Goal: Task Accomplishment & Management: Manage account settings

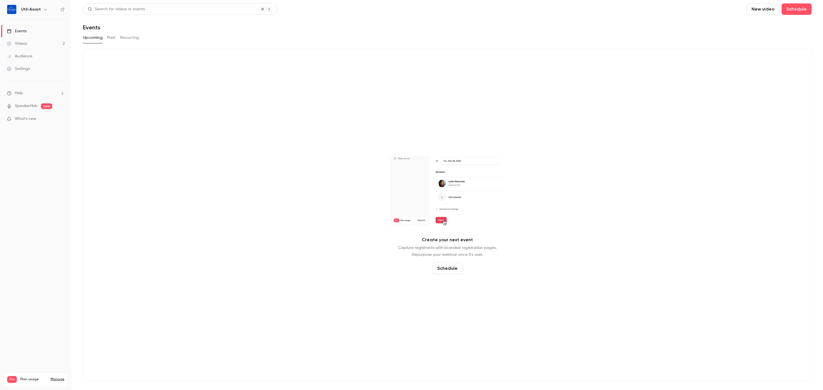
click at [108, 37] on button "Past" at bounding box center [111, 37] width 8 height 9
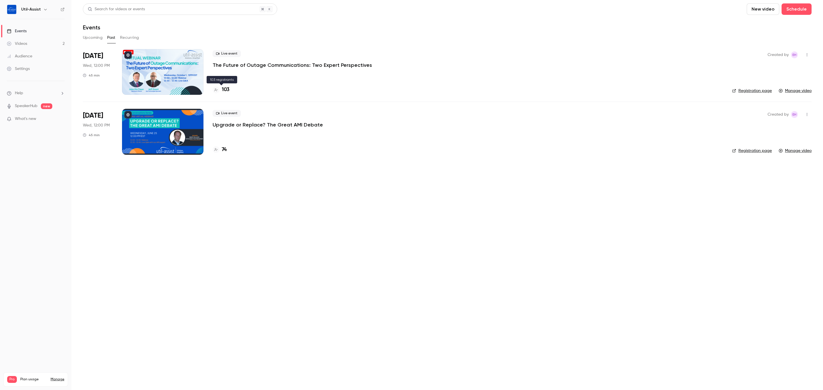
click at [223, 88] on h4 "103" at bounding box center [226, 90] width 8 height 8
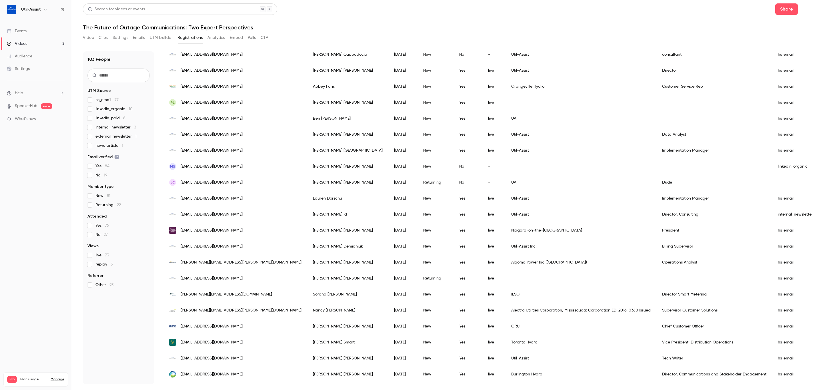
scroll to position [214, 0]
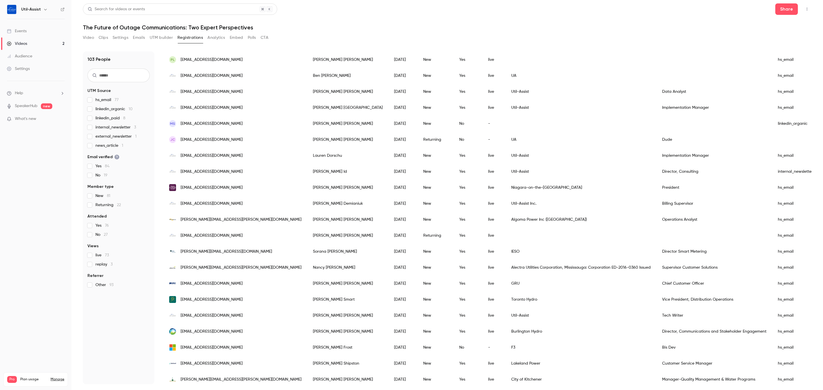
click at [656, 140] on div "Dude" at bounding box center [714, 140] width 116 height 16
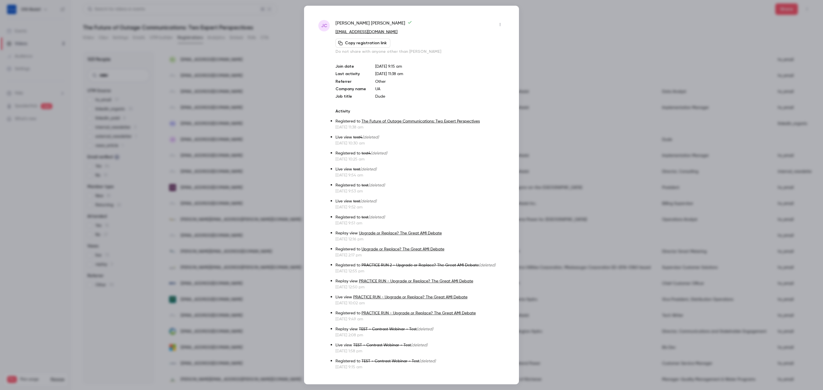
click at [498, 23] on icon "button" at bounding box center [500, 25] width 5 height 4
click at [462, 22] on div at bounding box center [411, 195] width 823 height 390
click at [498, 24] on icon "button" at bounding box center [500, 25] width 5 height 4
click at [495, 24] on div at bounding box center [411, 195] width 823 height 390
click at [299, 125] on div at bounding box center [411, 195] width 823 height 390
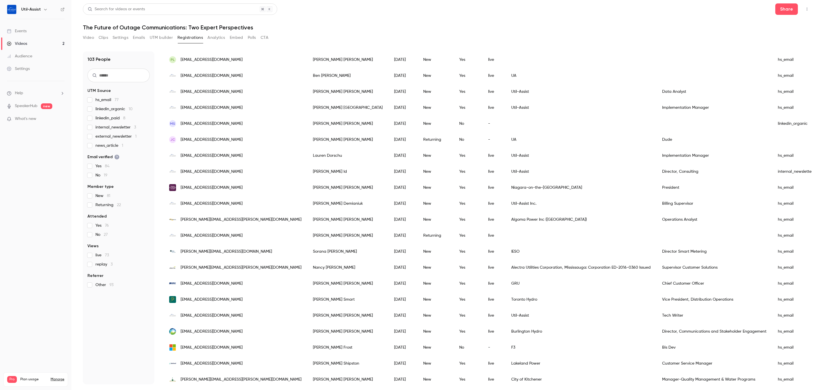
click at [190, 138] on span "[EMAIL_ADDRESS][DOMAIN_NAME]" at bounding box center [211, 140] width 62 height 6
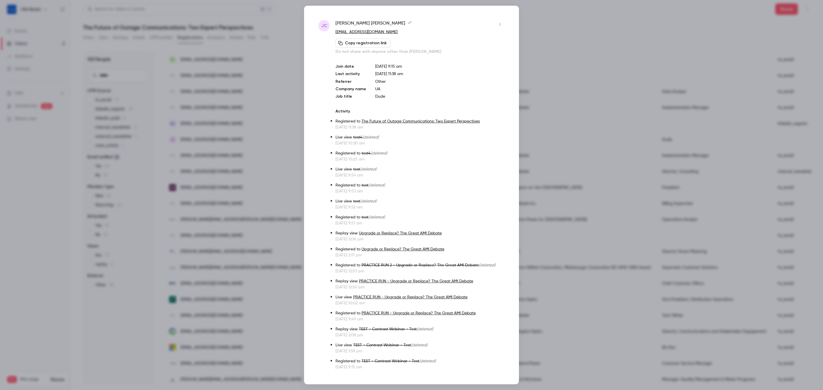
click at [498, 23] on icon "button" at bounding box center [500, 25] width 5 height 4
click at [492, 23] on div at bounding box center [411, 195] width 823 height 390
click at [531, 47] on div at bounding box center [411, 195] width 823 height 390
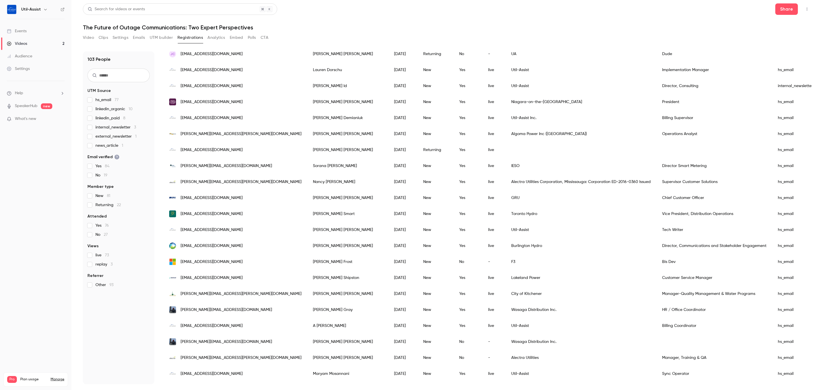
scroll to position [386, 0]
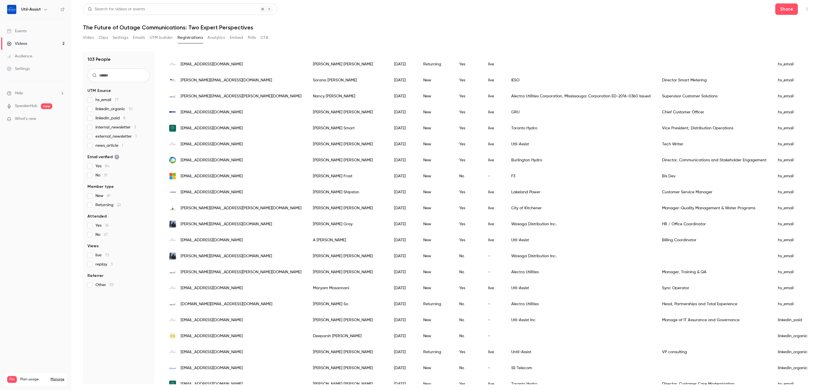
click at [131, 73] on input "text" at bounding box center [118, 76] width 62 height 14
type input "*********"
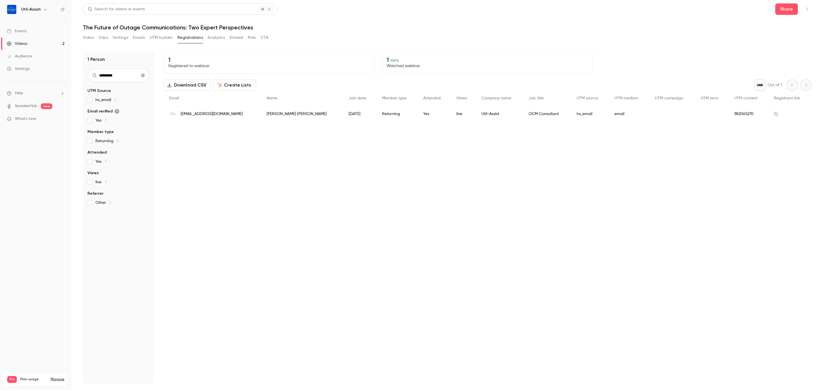
click at [144, 72] on button "Clear search" at bounding box center [142, 75] width 9 height 9
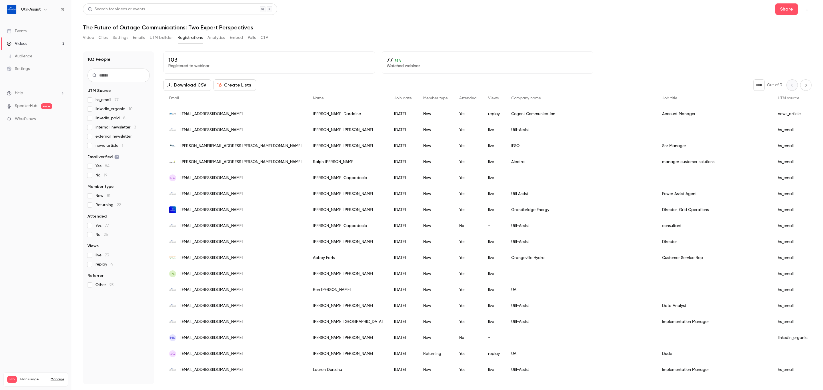
click at [100, 77] on input "text" at bounding box center [118, 76] width 62 height 14
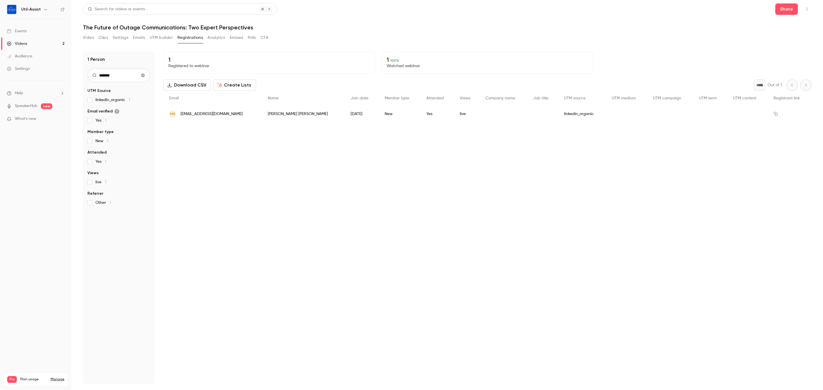
drag, startPoint x: 117, startPoint y: 78, endPoint x: 40, endPoint y: 78, distance: 77.1
click at [45, 78] on div "Util-Assist Events Videos 2 Audience Settings Help SpeakerHub new What's new Pr…" at bounding box center [411, 195] width 823 height 390
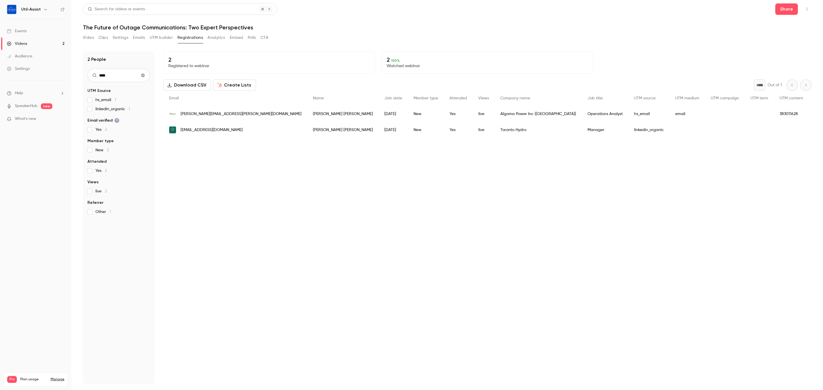
click at [122, 79] on input "****" at bounding box center [118, 76] width 62 height 14
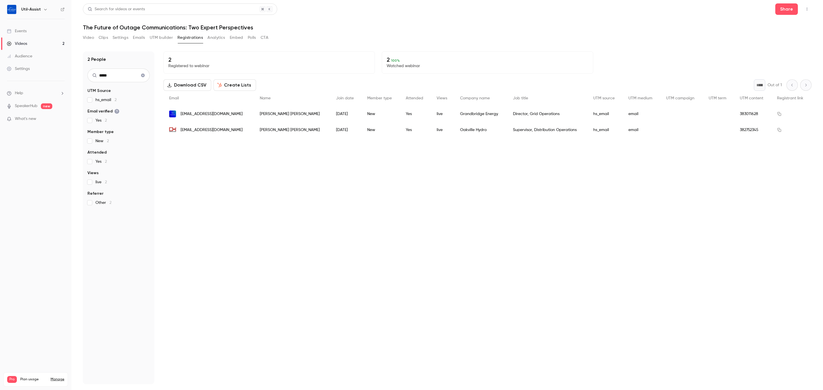
click at [430, 293] on div "2 Registered to webinar 2 100 % Watched webinar Download CSV Create Lists * Out…" at bounding box center [487, 217] width 648 height 333
drag, startPoint x: 125, startPoint y: 73, endPoint x: 57, endPoint y: 86, distance: 69.2
click at [58, 83] on div "Util-Assist Events Videos 2 Audience Settings Help SpeakerHub new What's new Pr…" at bounding box center [411, 195] width 823 height 390
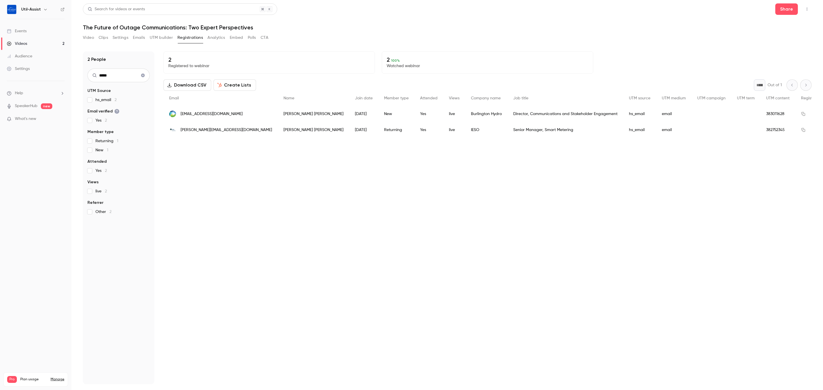
drag, startPoint x: 114, startPoint y: 74, endPoint x: 30, endPoint y: 74, distance: 84.0
click at [30, 74] on div "Util-Assist Events Videos 2 Audience Settings Help SpeakerHub new What's new Pr…" at bounding box center [411, 195] width 823 height 390
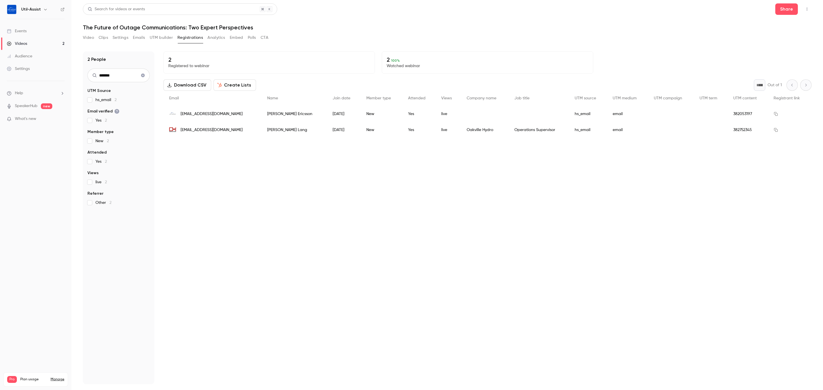
drag, startPoint x: 119, startPoint y: 71, endPoint x: 48, endPoint y: 73, distance: 70.6
click at [48, 73] on div "Util-Assist Events Videos 2 Audience Settings Help SpeakerHub new What's new Pr…" at bounding box center [411, 195] width 823 height 390
type input "******"
drag, startPoint x: 406, startPoint y: 237, endPoint x: 405, endPoint y: 240, distance: 3.1
click at [407, 236] on div "1 Registered to webinar 1 100 % Watched webinar Download CSV Create Lists * Out…" at bounding box center [487, 217] width 648 height 333
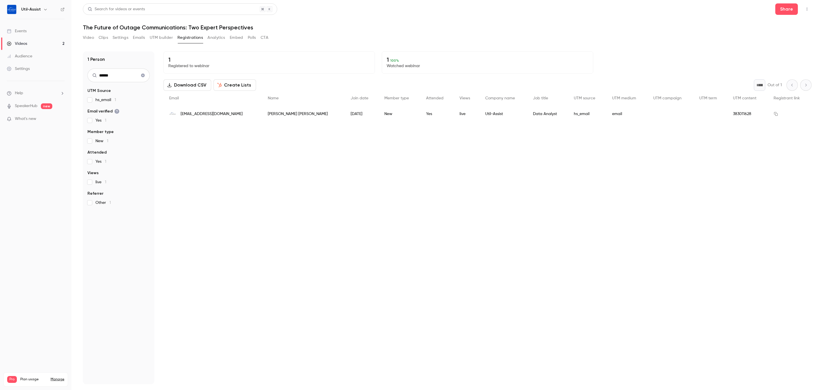
click at [196, 115] on span "[EMAIL_ADDRESS][DOMAIN_NAME]" at bounding box center [211, 114] width 62 height 6
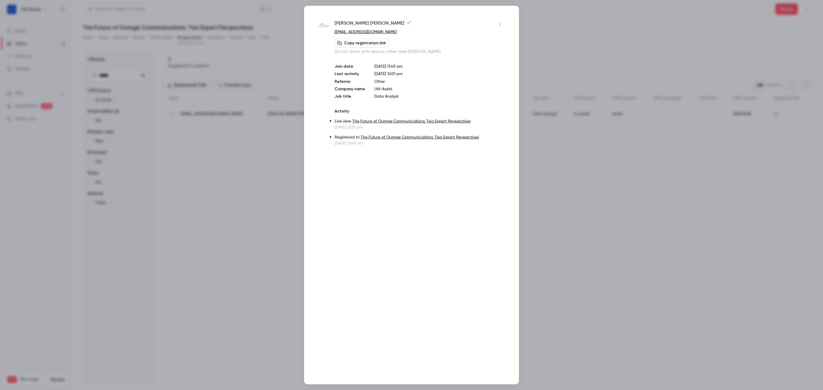
click at [501, 23] on icon "button" at bounding box center [500, 25] width 5 height 4
click at [501, 23] on div at bounding box center [411, 195] width 823 height 390
click at [597, 255] on div at bounding box center [411, 195] width 823 height 390
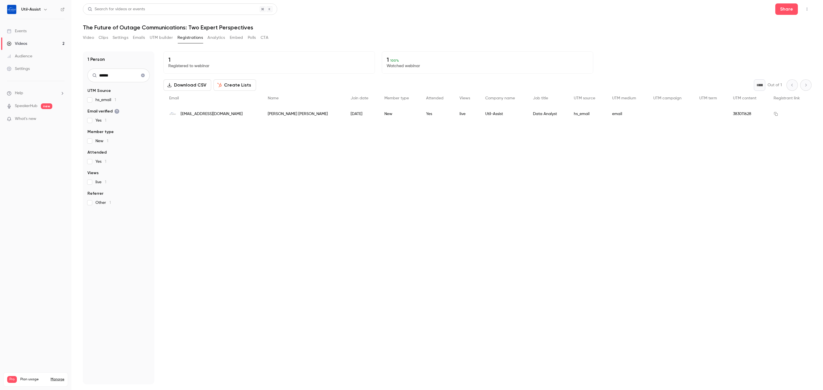
click at [572, 354] on div "1 Registered to webinar 1 100 % Watched webinar Download CSV Create Lists * Out…" at bounding box center [487, 217] width 648 height 333
click at [241, 204] on div "1 Registered to webinar 1 100 % Watched webinar Download CSV Create Lists * Out…" at bounding box center [487, 217] width 648 height 333
click at [92, 36] on button "Video" at bounding box center [88, 37] width 11 height 9
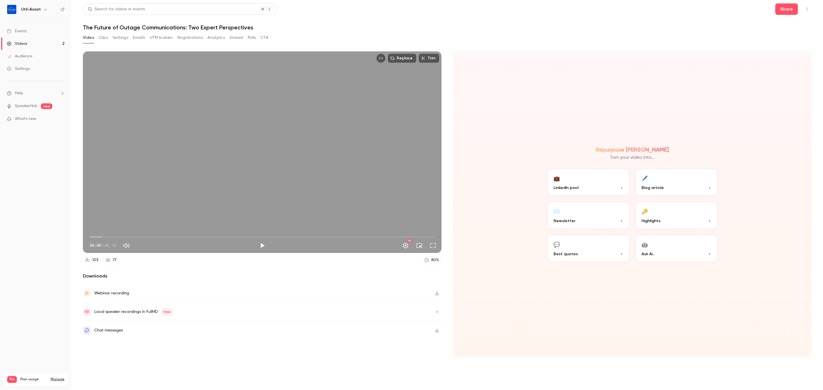
click at [90, 36] on button "Video" at bounding box center [88, 37] width 11 height 9
click at [117, 332] on div "Chat messages" at bounding box center [108, 330] width 29 height 7
click at [105, 39] on button "Clips" at bounding box center [103, 37] width 9 height 9
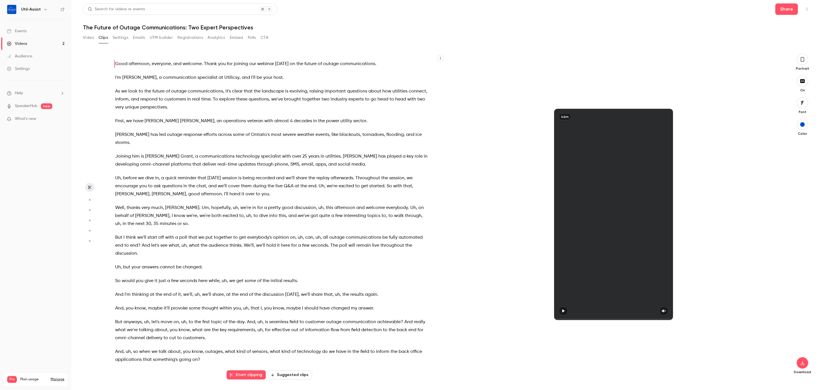
click at [119, 39] on button "Settings" at bounding box center [121, 37] width 16 height 9
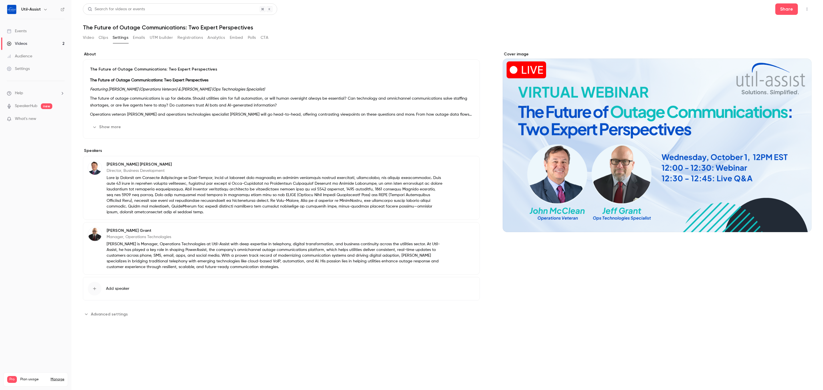
click at [135, 37] on button "Emails" at bounding box center [139, 37] width 12 height 9
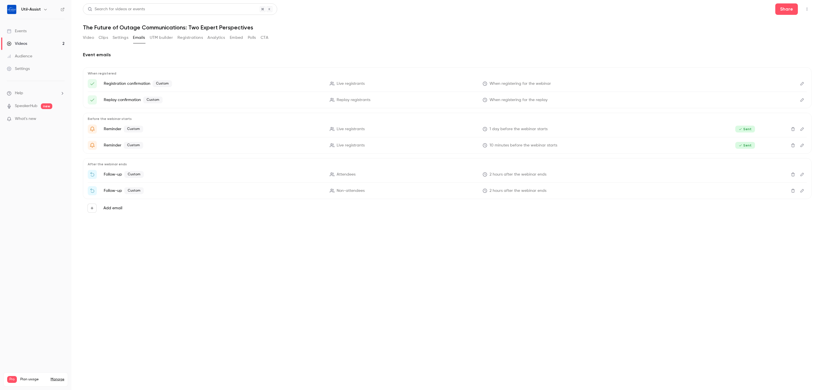
click at [156, 35] on button "UTM builder" at bounding box center [161, 37] width 23 height 9
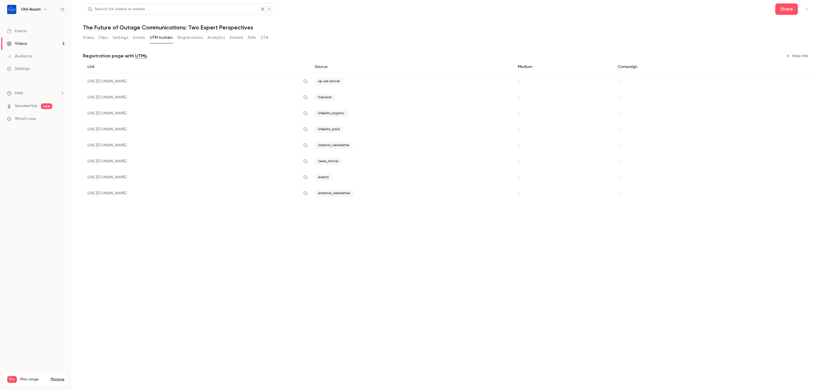
click at [187, 39] on button "Registrations" at bounding box center [189, 37] width 25 height 9
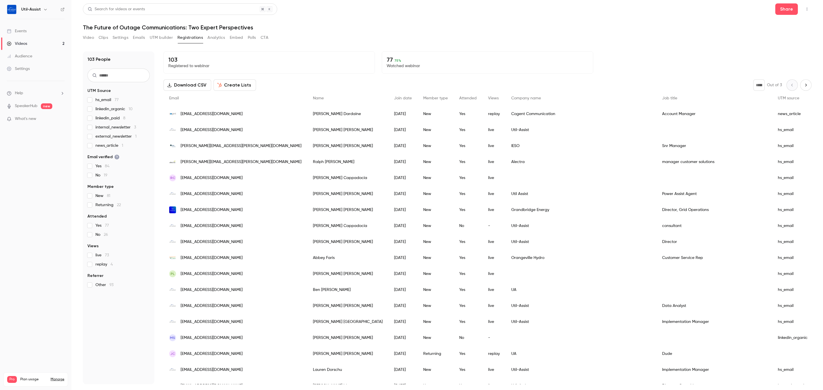
click at [218, 38] on button "Analytics" at bounding box center [216, 37] width 18 height 9
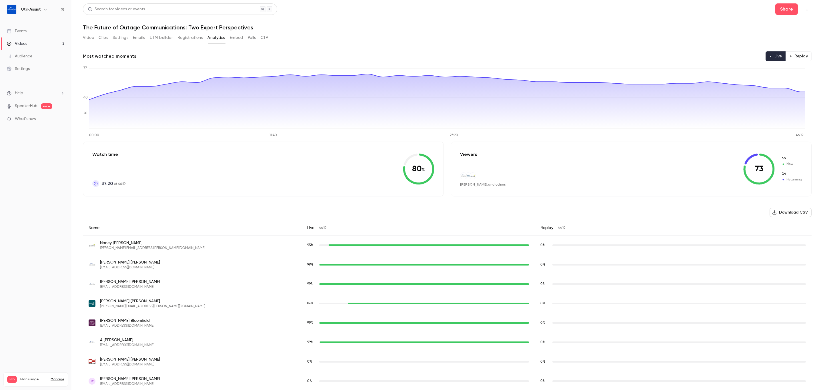
click at [264, 37] on button "CTA" at bounding box center [264, 37] width 8 height 9
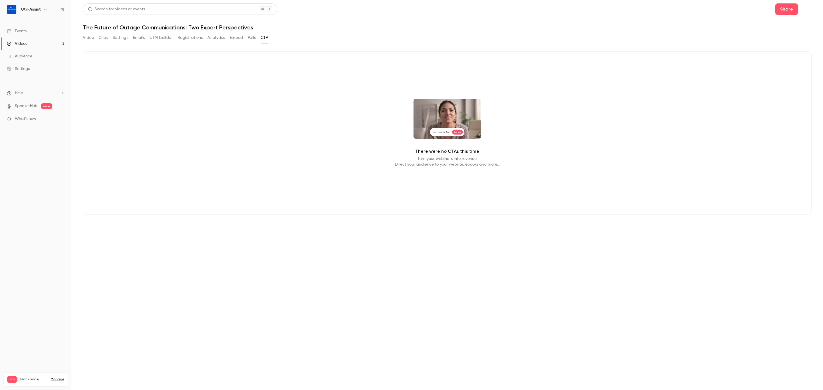
click at [250, 39] on button "Polls" at bounding box center [252, 37] width 8 height 9
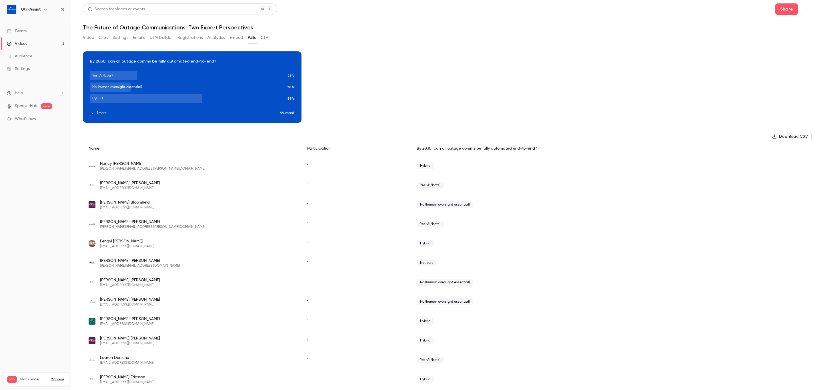
click at [103, 114] on button "1 more" at bounding box center [185, 113] width 190 height 5
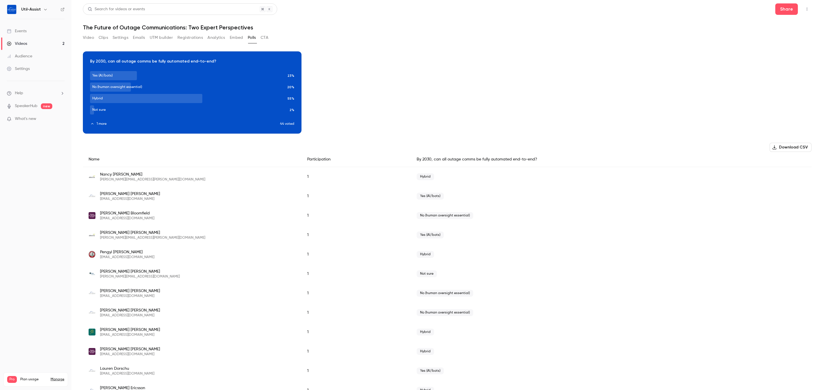
click at [86, 40] on button "Video" at bounding box center [88, 37] width 11 height 9
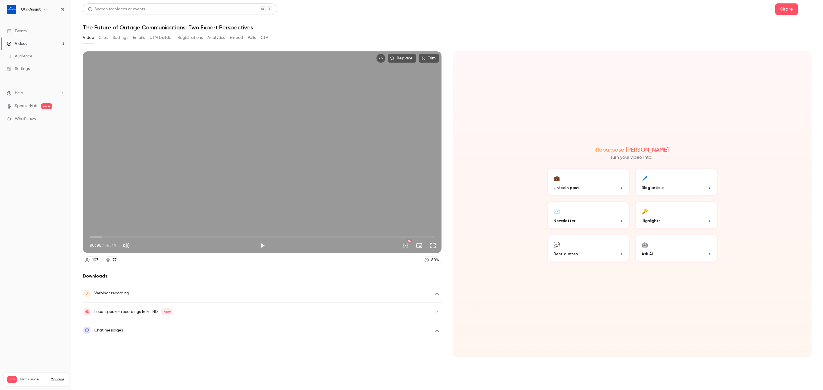
click at [426, 331] on div "Chat messages" at bounding box center [262, 330] width 358 height 18
click at [133, 361] on section "Replace Trim 00:00 00:00 / 46:19 HD 103 77 80 % Downloads Webinar recording Loc…" at bounding box center [447, 213] width 728 height 324
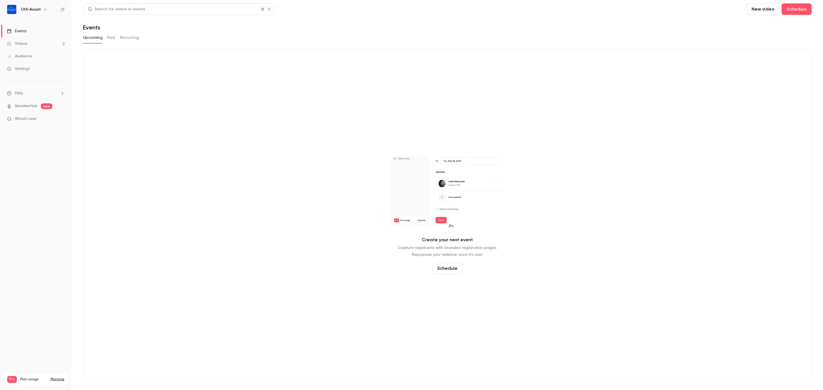
click at [113, 38] on button "Past" at bounding box center [111, 37] width 8 height 9
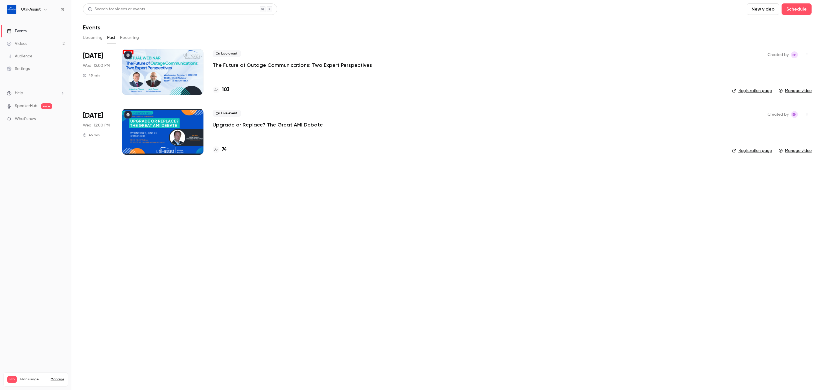
click at [760, 89] on link "Registration page" at bounding box center [752, 91] width 40 height 6
click at [226, 89] on h4 "103" at bounding box center [226, 90] width 8 height 8
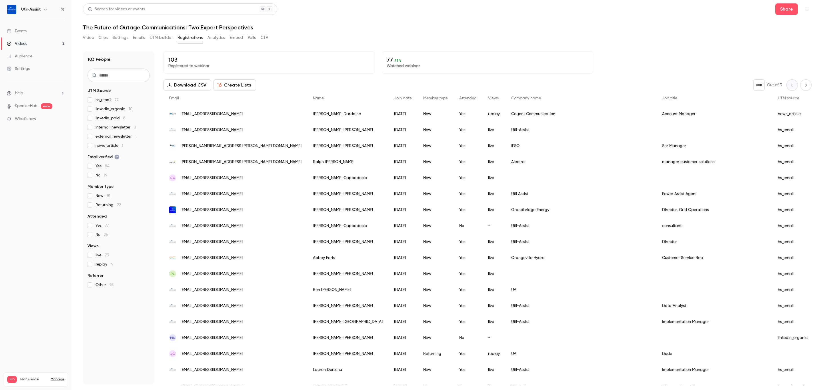
click at [350, 23] on header "Search for videos or events Share The Future of Outage Communications: Two Expe…" at bounding box center [447, 16] width 728 height 27
click at [218, 38] on button "Analytics" at bounding box center [216, 37] width 18 height 9
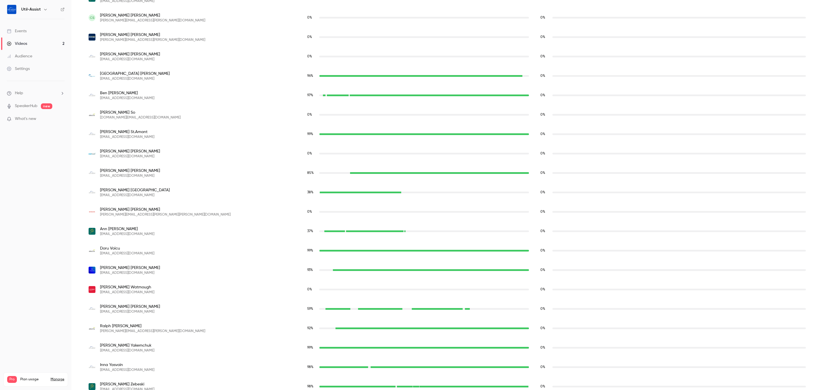
scroll to position [1850, 0]
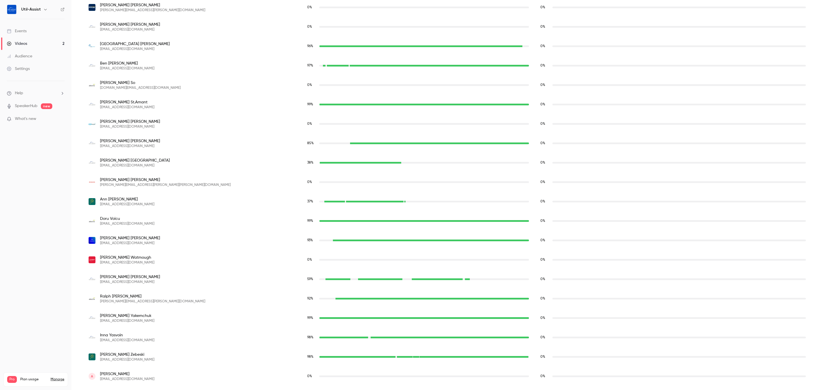
click at [30, 35] on link "Events" at bounding box center [35, 31] width 71 height 13
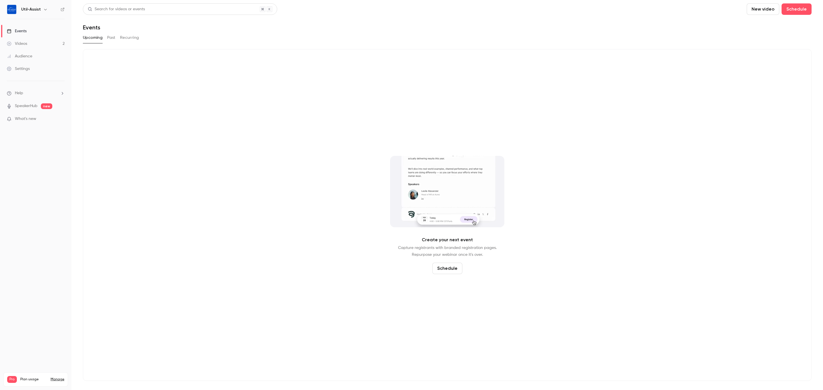
click at [40, 38] on link "Videos 2" at bounding box center [35, 43] width 71 height 13
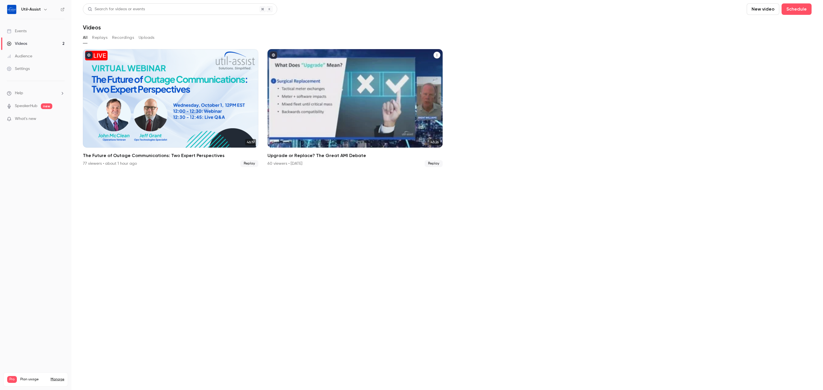
click at [295, 165] on div "60 viewers • [DATE]" at bounding box center [284, 164] width 35 height 6
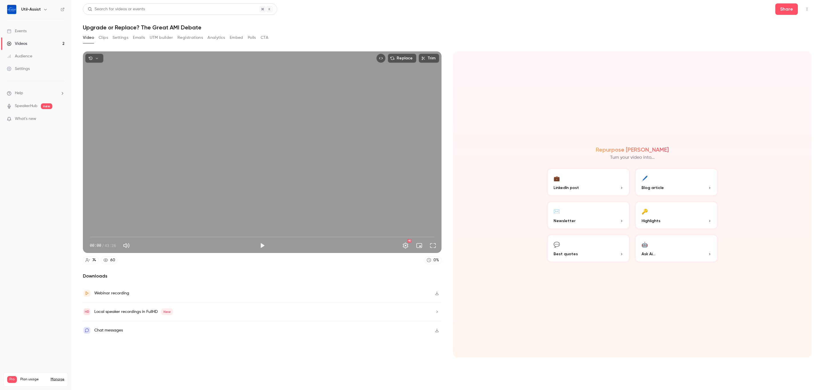
click at [194, 38] on button "Registrations" at bounding box center [189, 37] width 25 height 9
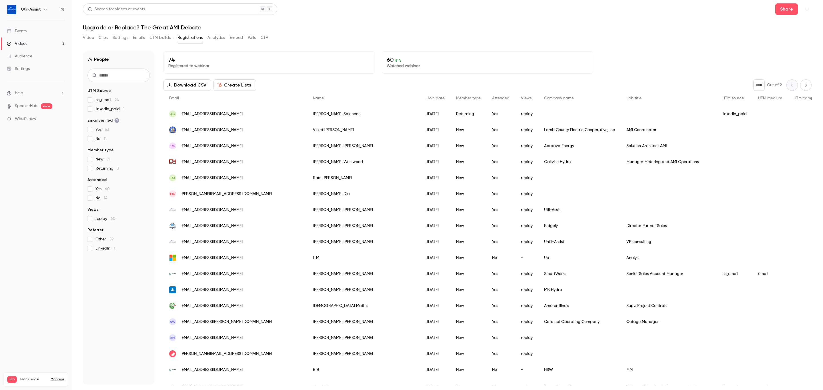
scroll to position [43, 0]
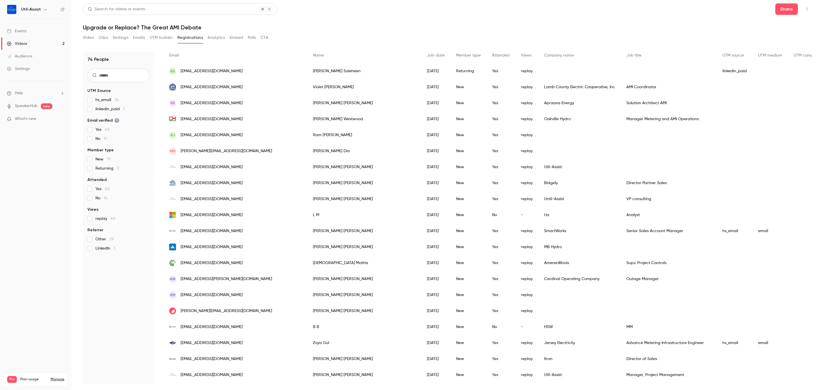
click at [403, 29] on h1 "Upgrade or Replace? The Great AMI Debate" at bounding box center [447, 27] width 728 height 7
click at [110, 78] on input "text" at bounding box center [118, 76] width 62 height 14
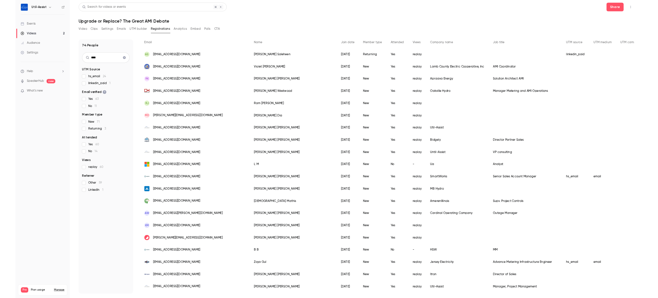
scroll to position [0, 0]
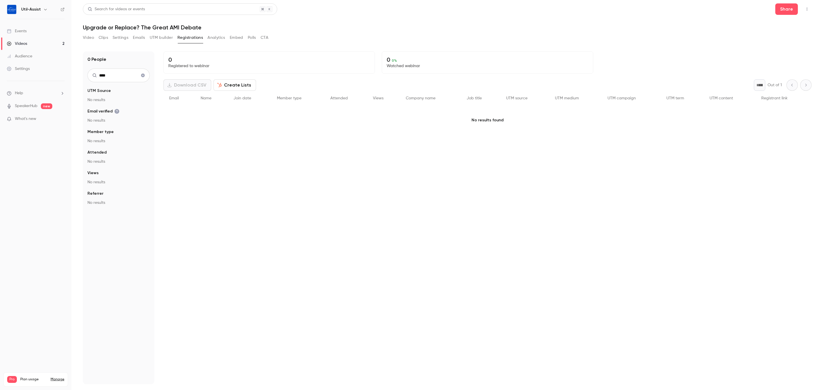
type input "****"
click at [142, 75] on icon "Clear search" at bounding box center [143, 76] width 4 height 4
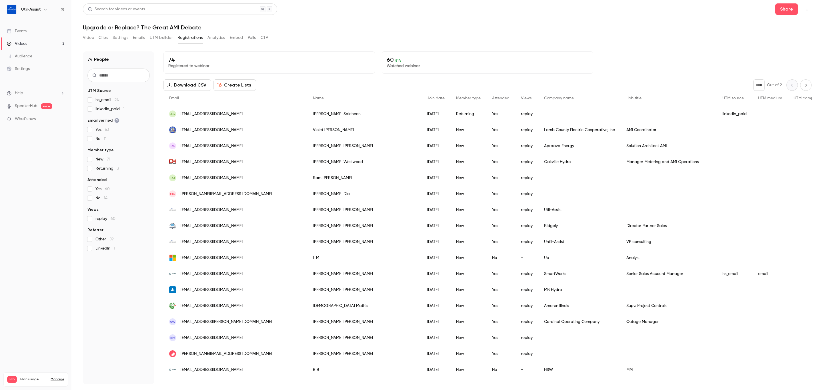
click at [122, 74] on input "text" at bounding box center [118, 76] width 62 height 14
click at [37, 47] on link "Videos 2" at bounding box center [35, 43] width 71 height 13
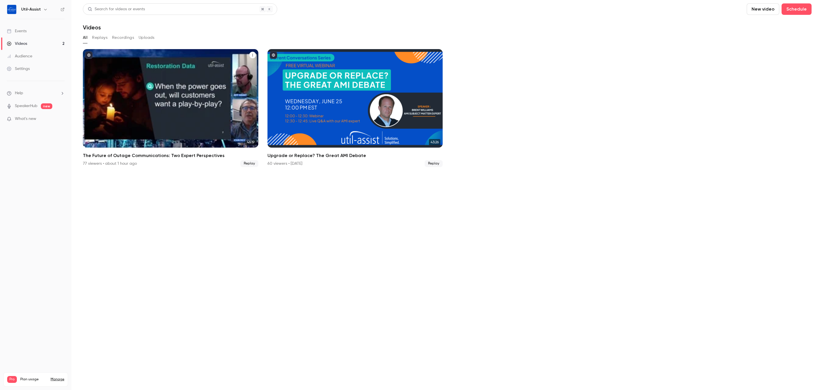
click at [180, 156] on h2 "The Future of Outage Communications: Two Expert Perspectives" at bounding box center [170, 155] width 175 height 7
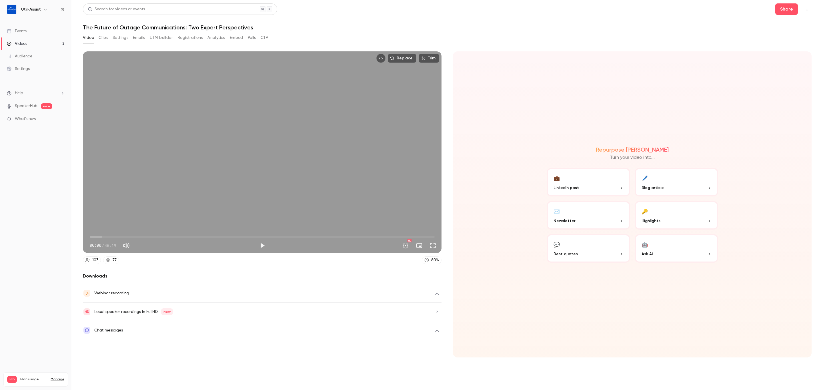
click at [107, 36] on button "Clips" at bounding box center [103, 37] width 9 height 9
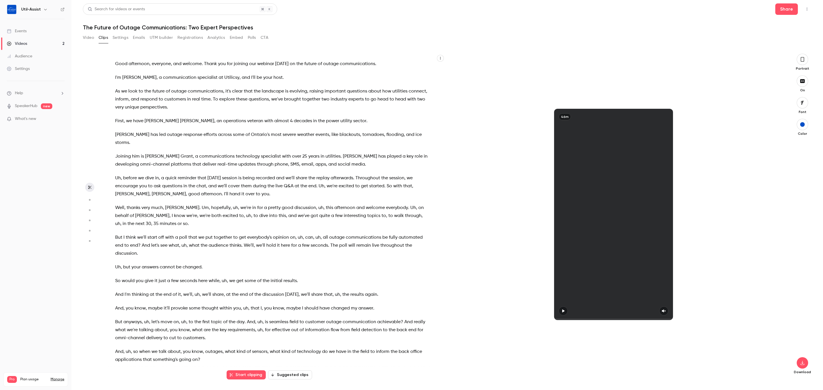
click at [195, 35] on button "Registrations" at bounding box center [189, 37] width 25 height 9
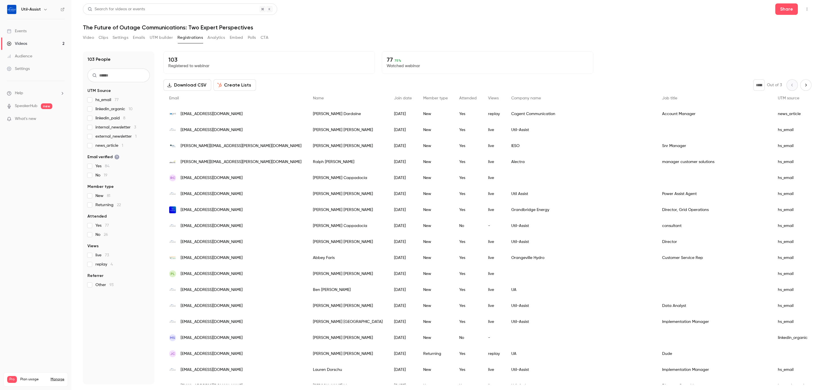
click at [126, 79] on input "text" at bounding box center [118, 76] width 62 height 14
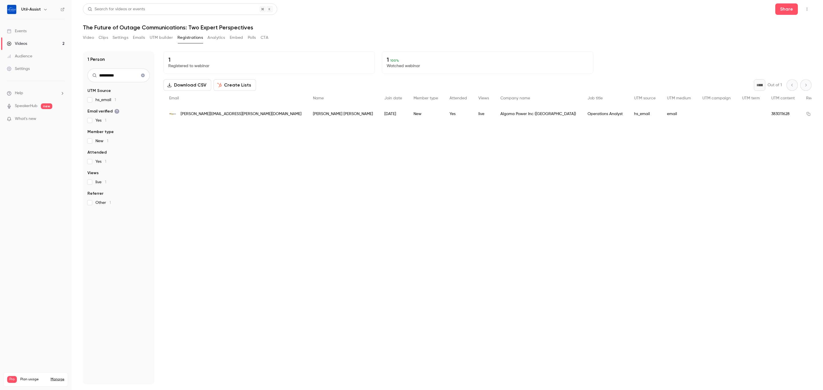
click at [124, 75] on input "**********" at bounding box center [118, 76] width 62 height 14
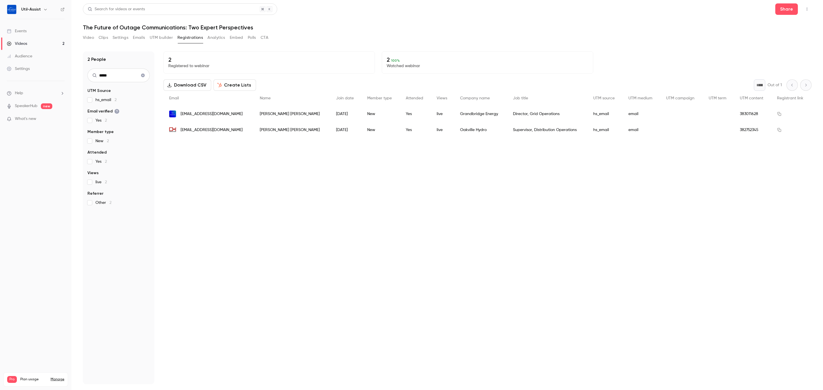
click at [119, 77] on input "*****" at bounding box center [118, 76] width 62 height 14
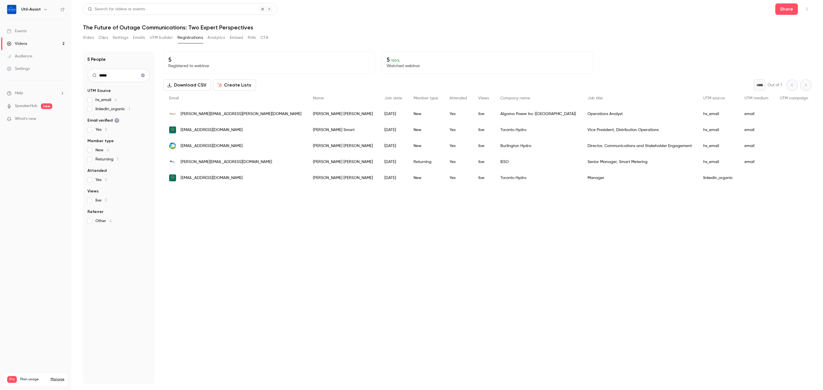
type input "*****"
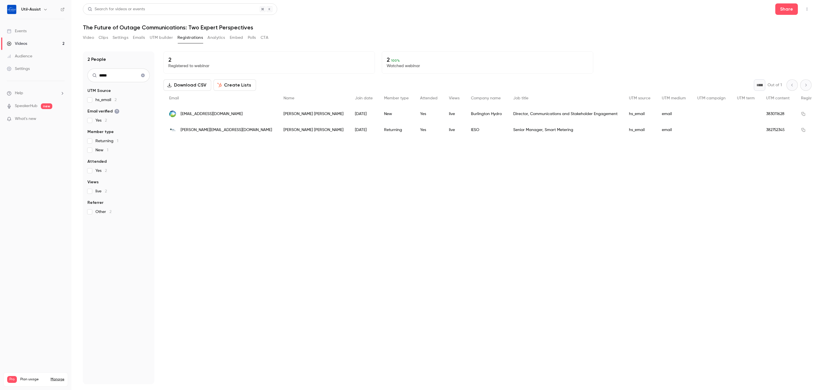
click at [142, 77] on icon "Clear search" at bounding box center [143, 76] width 4 height 4
click at [260, 252] on div "2 Registered to webinar 2 100 % Watched webinar Download CSV Create Lists * Out…" at bounding box center [487, 217] width 648 height 333
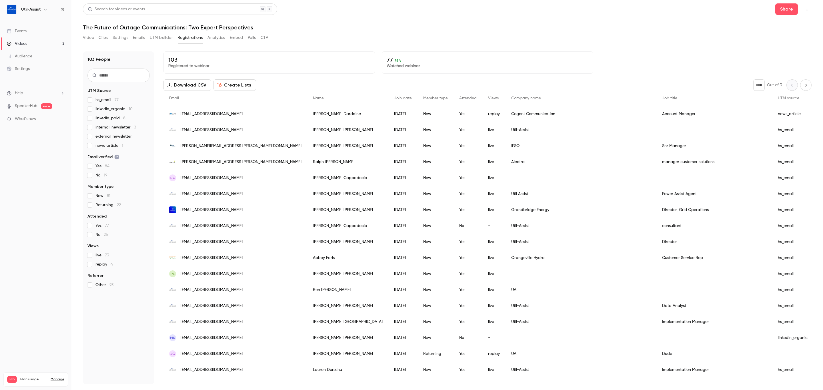
click at [113, 71] on input "text" at bounding box center [118, 76] width 62 height 14
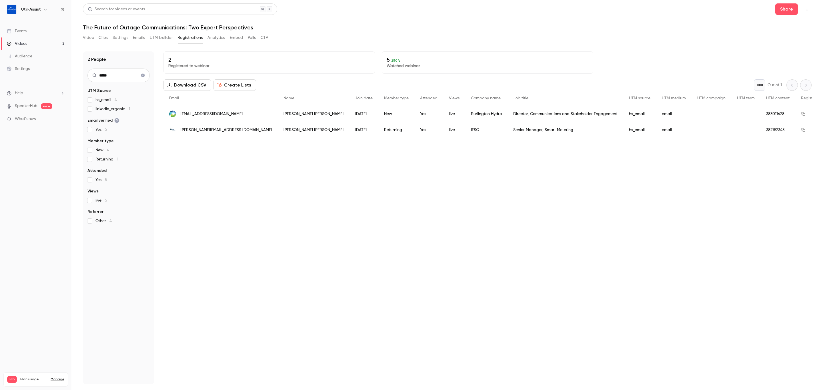
type input "*****"
drag, startPoint x: 113, startPoint y: 75, endPoint x: 40, endPoint y: 75, distance: 73.4
click at [40, 75] on div "Util-Assist Events Videos 2 Audience Settings Help SpeakerHub new What's new Pr…" at bounding box center [411, 195] width 823 height 390
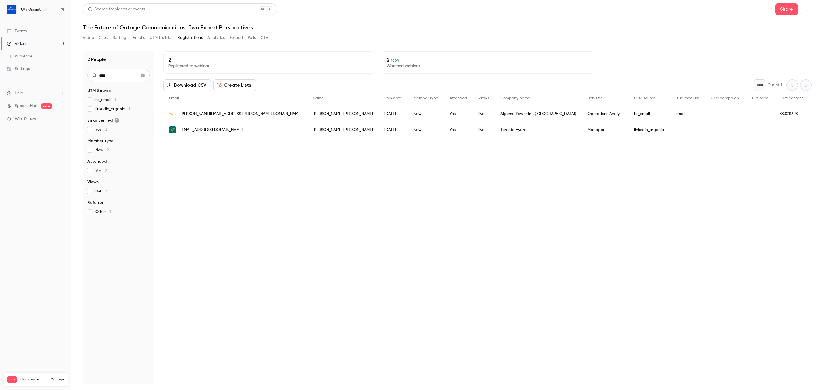
drag, startPoint x: 124, startPoint y: 75, endPoint x: 9, endPoint y: 77, distance: 114.8
click at [11, 76] on div "Util-Assist Events Videos 2 Audience Settings Help SpeakerHub new What's new Pr…" at bounding box center [411, 195] width 823 height 390
type input "****"
click at [144, 75] on icon "Clear search" at bounding box center [143, 76] width 4 height 4
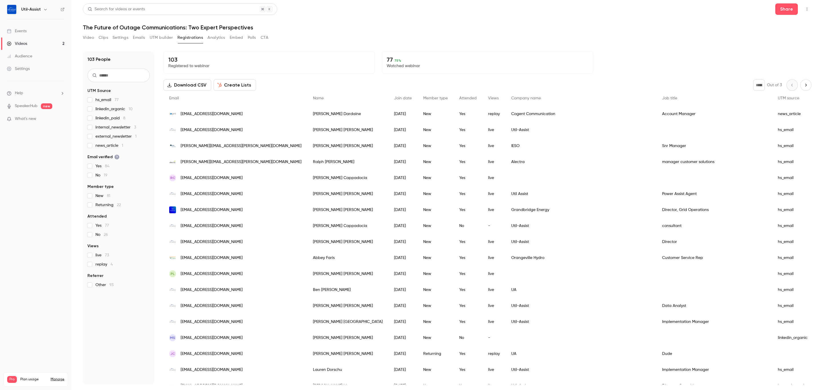
click at [348, 12] on div "Search for videos or events Share" at bounding box center [447, 8] width 728 height 11
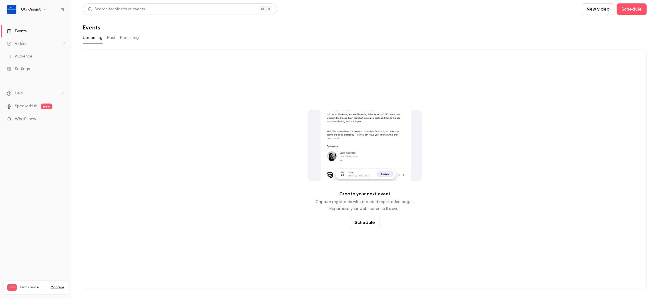
click at [109, 37] on button "Past" at bounding box center [111, 37] width 8 height 9
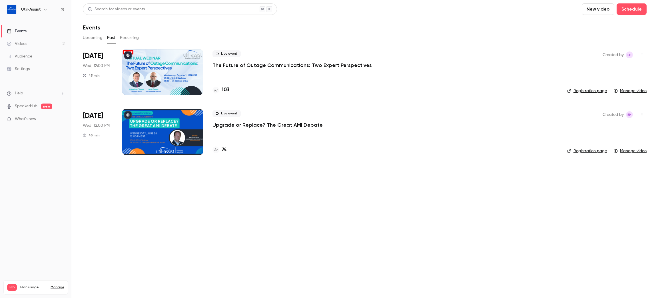
click at [95, 40] on button "Upcoming" at bounding box center [93, 37] width 20 height 9
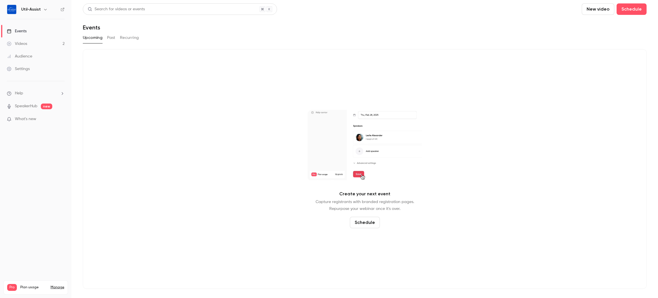
drag, startPoint x: 192, startPoint y: 29, endPoint x: 238, endPoint y: 20, distance: 46.9
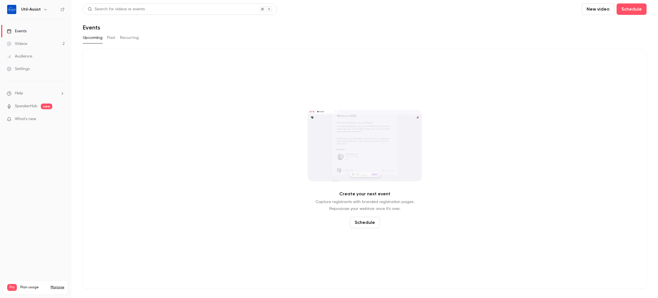
click at [194, 29] on div "Events" at bounding box center [365, 27] width 564 height 7
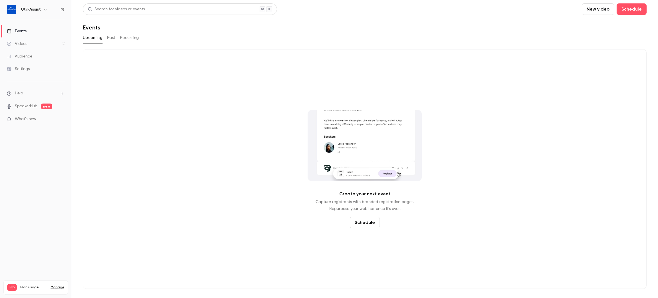
click at [607, 11] on button "New video" at bounding box center [598, 8] width 33 height 11
click at [604, 24] on div "Record" at bounding box center [618, 25] width 43 height 6
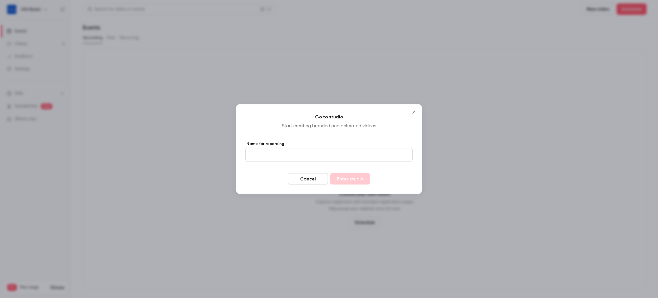
click at [342, 151] on input "Name for recording" at bounding box center [328, 155] width 167 height 14
type input "****"
click at [368, 133] on div "Go to studio Start creating branded and animated videos Name for recording ****…" at bounding box center [329, 148] width 186 height 89
click at [355, 179] on button "Enter studio" at bounding box center [350, 178] width 40 height 11
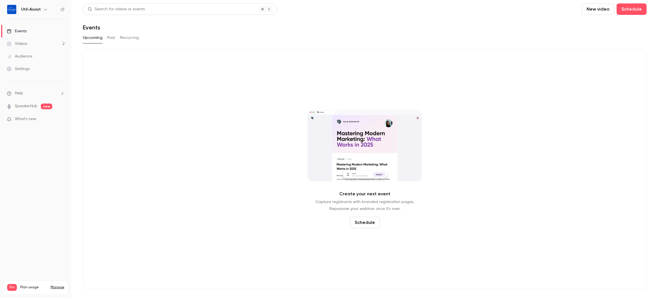
click at [232, 147] on div "Create your next event Capture registrants with branded registration pages. Rep…" at bounding box center [365, 168] width 564 height 239
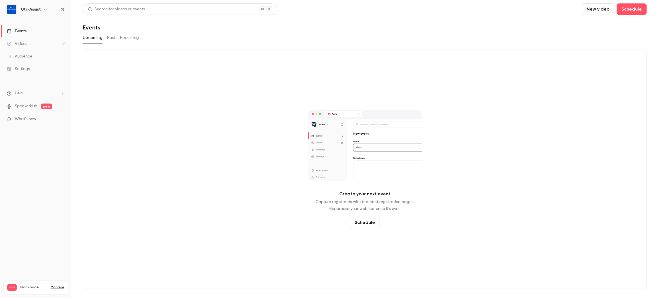
drag, startPoint x: 234, startPoint y: 142, endPoint x: 199, endPoint y: 120, distance: 41.5
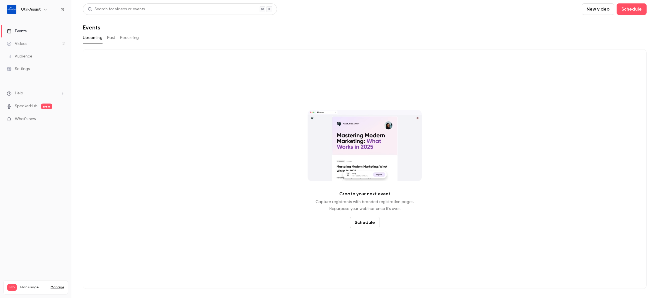
click at [234, 142] on div "Create your next event Capture registrants with branded registration pages. Rep…" at bounding box center [365, 168] width 564 height 239
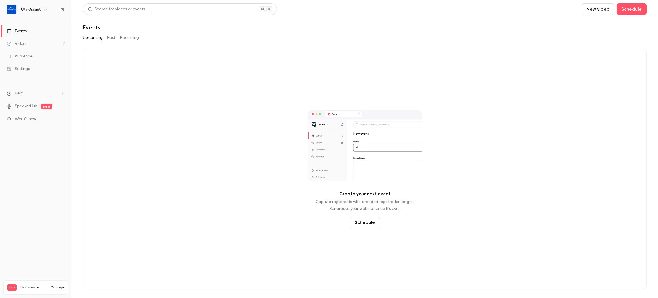
click at [113, 33] on button "Past" at bounding box center [111, 37] width 8 height 9
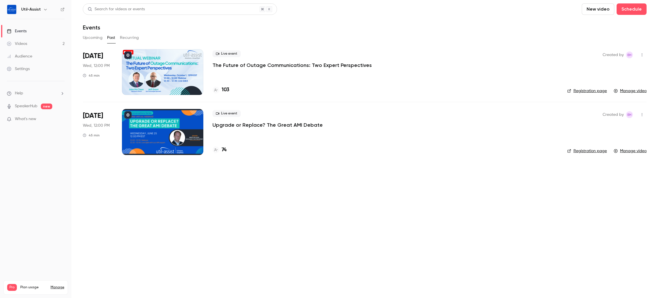
click at [92, 37] on button "Upcoming" at bounding box center [93, 37] width 20 height 9
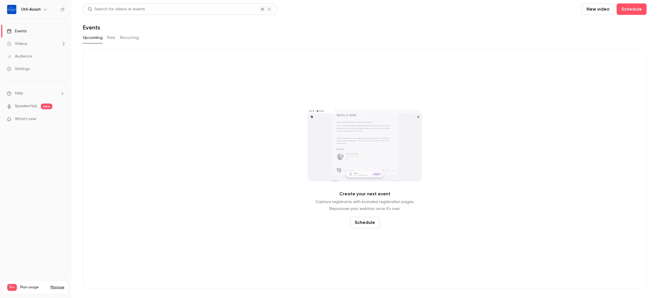
click at [109, 39] on button "Past" at bounding box center [111, 37] width 8 height 9
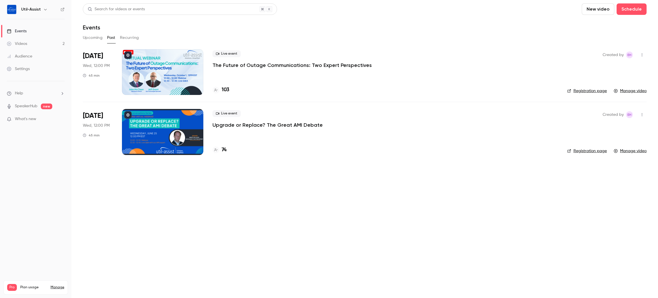
click at [42, 45] on link "Videos 2" at bounding box center [35, 43] width 71 height 13
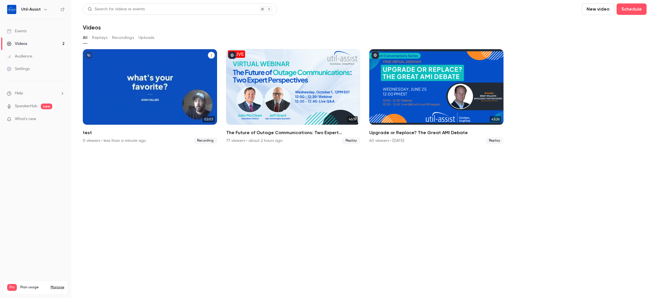
click at [160, 89] on div "Util-Assist [DATE] test" at bounding box center [150, 86] width 134 height 75
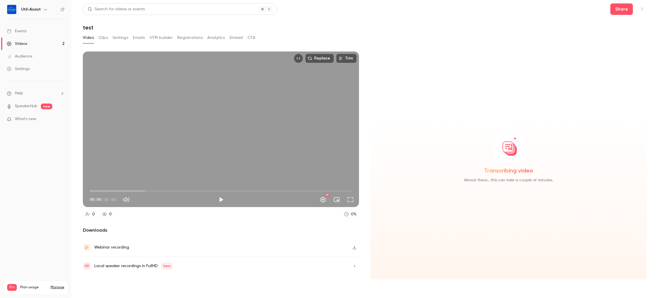
click at [205, 241] on div "Webinar recording" at bounding box center [221, 247] width 276 height 19
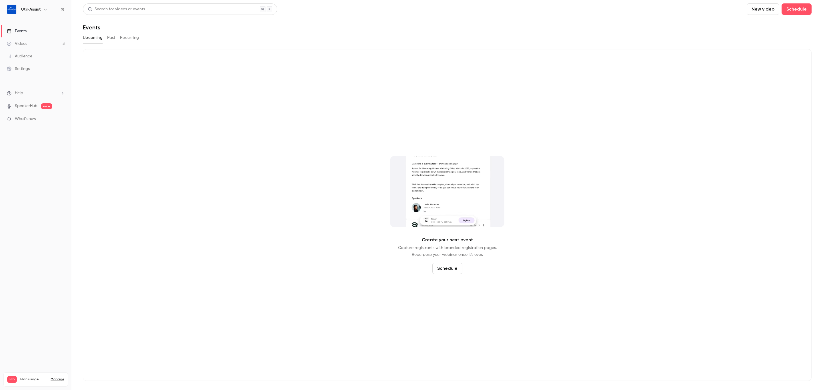
click at [35, 39] on link "Videos 3" at bounding box center [35, 43] width 71 height 13
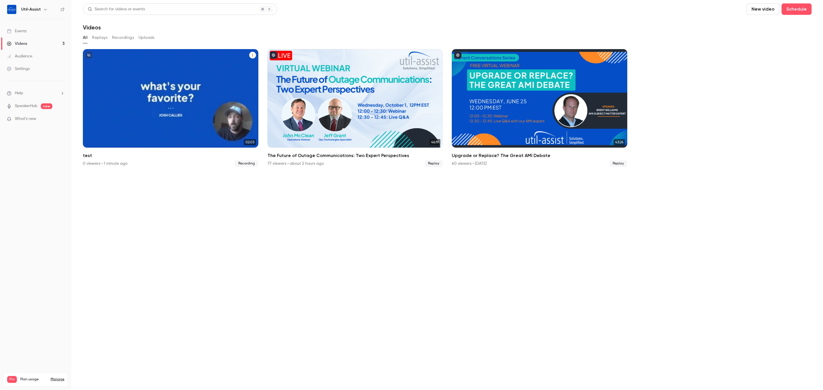
click at [253, 53] on button "test" at bounding box center [252, 55] width 7 height 7
click at [235, 83] on div "Duplicate as new event" at bounding box center [228, 83] width 45 height 6
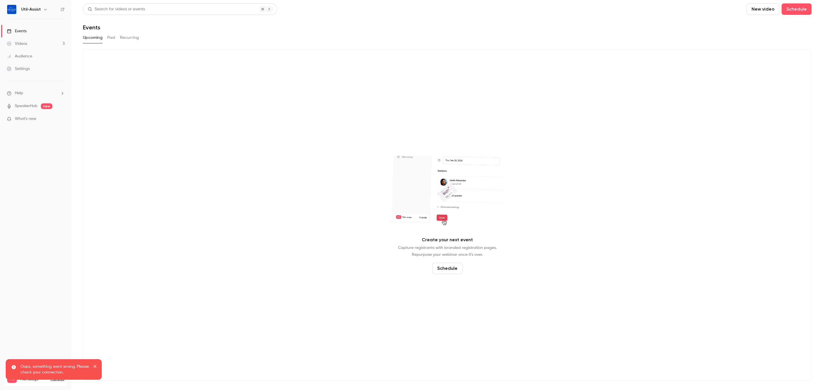
click at [326, 101] on div "Create your next event Capture registrants with branded registration pages. Rep…" at bounding box center [447, 215] width 728 height 332
click at [33, 46] on link "Videos 3" at bounding box center [35, 43] width 71 height 13
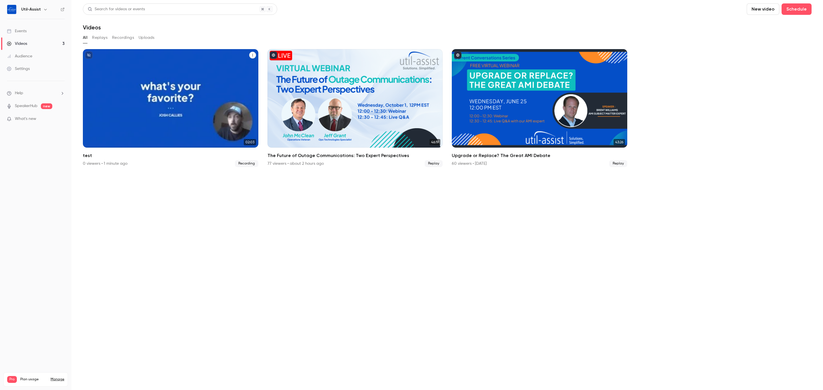
click at [254, 52] on button "test" at bounding box center [252, 55] width 7 height 7
click at [236, 83] on div "Duplicate as new event" at bounding box center [228, 83] width 45 height 6
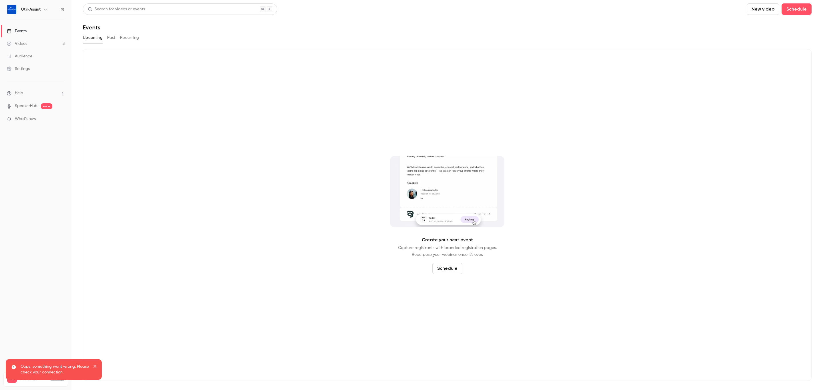
click at [113, 39] on button "Past" at bounding box center [111, 37] width 8 height 9
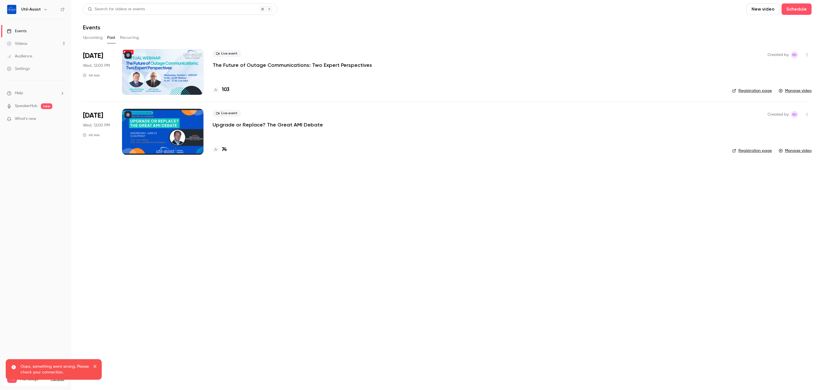
click at [126, 39] on button "Recurring" at bounding box center [129, 37] width 19 height 9
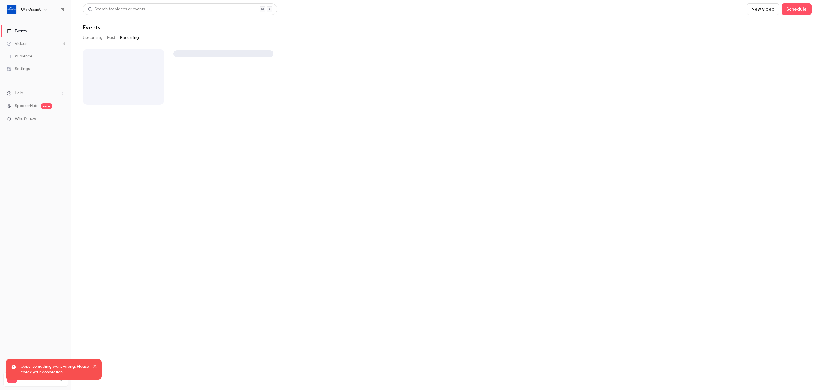
click at [110, 38] on button "Past" at bounding box center [111, 37] width 8 height 9
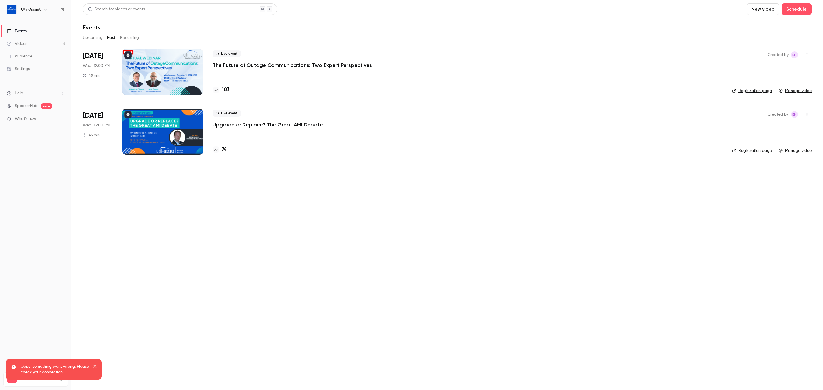
click at [97, 36] on button "Upcoming" at bounding box center [93, 37] width 20 height 9
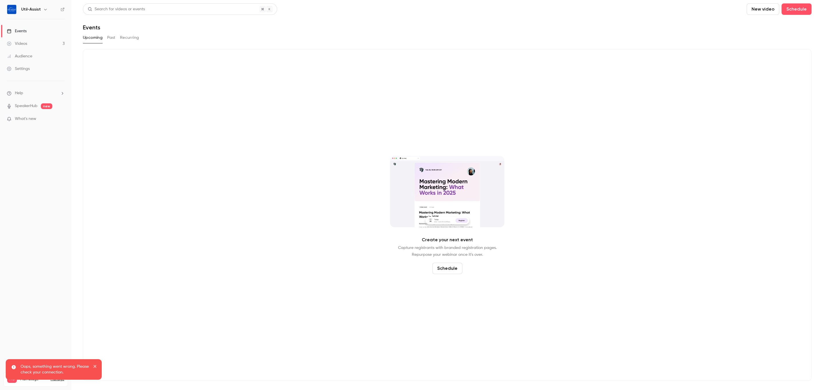
click at [155, 125] on div "Create your next event Capture registrants with branded registration pages. Rep…" at bounding box center [447, 215] width 728 height 332
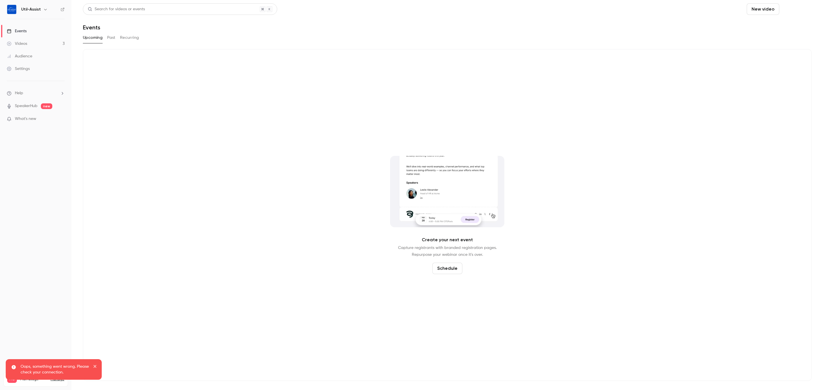
click at [326, 6] on button "Schedule" at bounding box center [796, 8] width 30 height 11
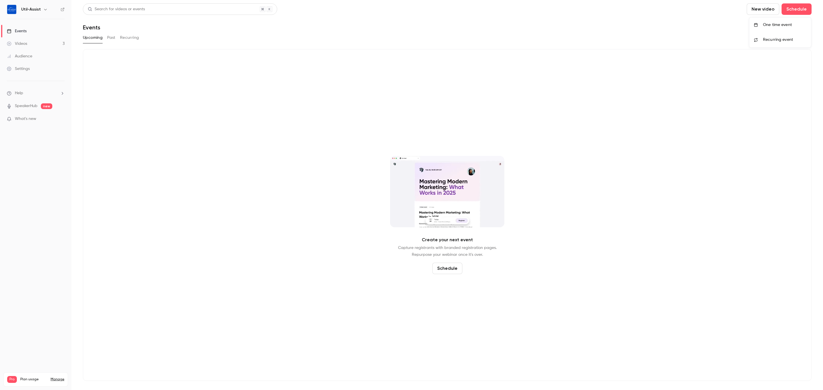
click at [326, 22] on div "One time event" at bounding box center [784, 25] width 43 height 6
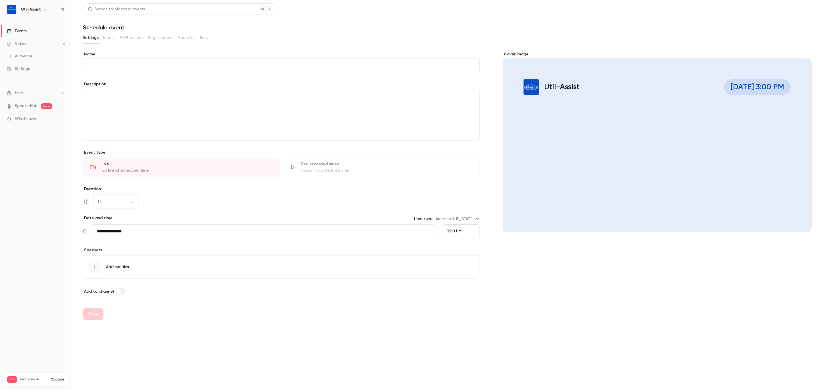
click at [326, 125] on div "Stream at scheduled time" at bounding box center [387, 171] width 172 height 6
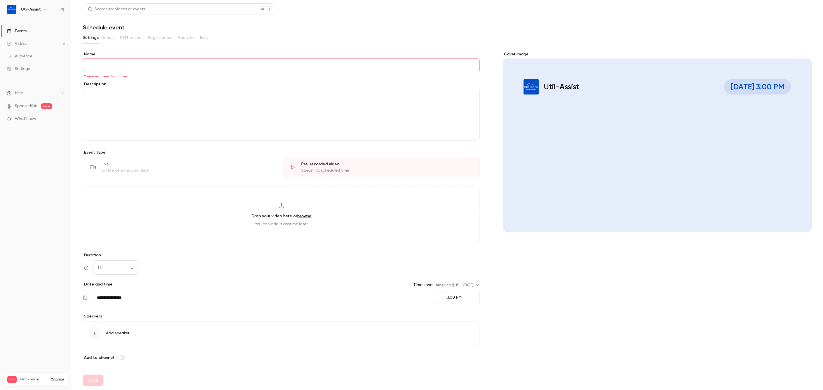
click at [32, 44] on link "Videos 3" at bounding box center [35, 43] width 71 height 13
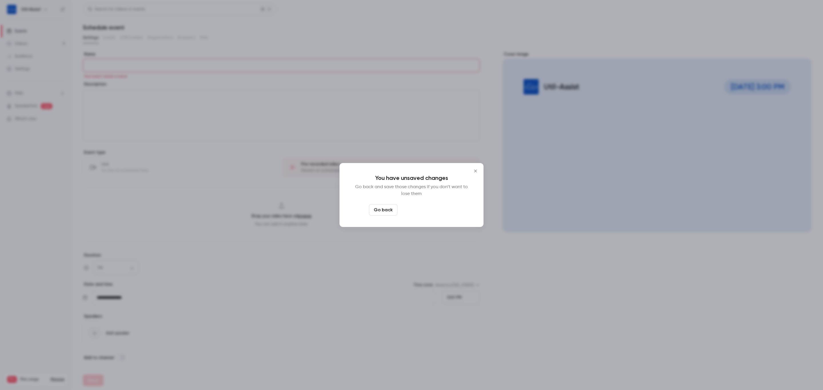
click at [326, 125] on button "Leave page anyway" at bounding box center [427, 209] width 54 height 11
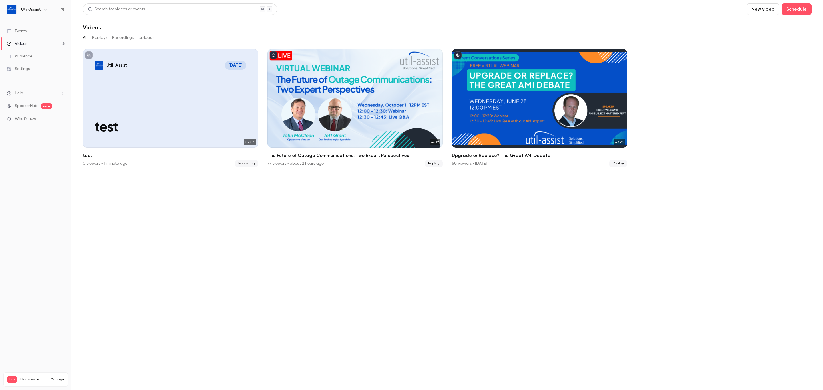
click at [44, 45] on link "Videos 3" at bounding box center [35, 43] width 71 height 13
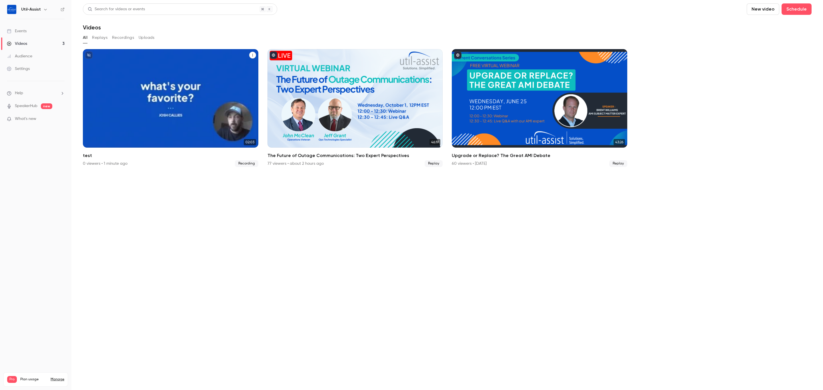
click at [254, 53] on button "test" at bounding box center [252, 55] width 7 height 7
click at [239, 81] on div "Duplicate as new event" at bounding box center [228, 83] width 45 height 6
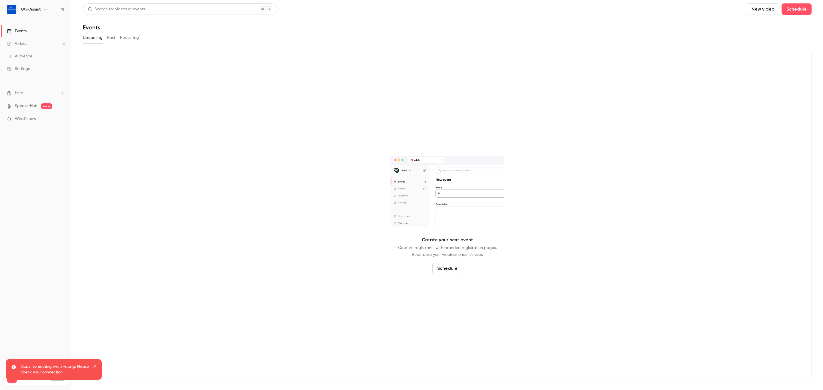
click at [97, 125] on div "Oops, something went wrong. Please check your connection." at bounding box center [54, 369] width 96 height 21
click at [166, 125] on div "Create your next event Capture registrants with branded registration pages. Rep…" at bounding box center [447, 215] width 728 height 332
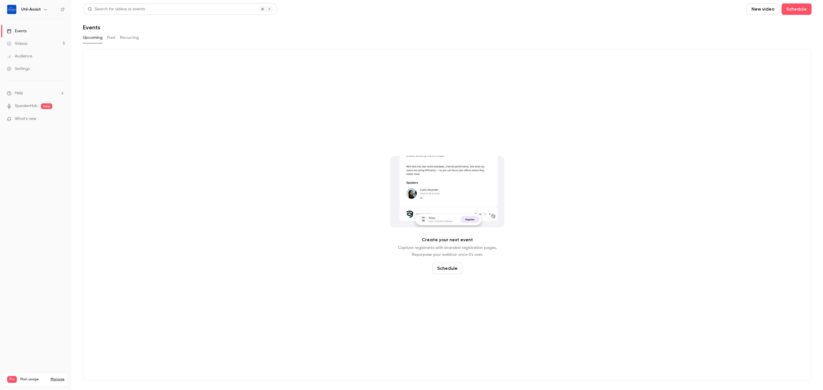
click at [109, 34] on button "Past" at bounding box center [111, 37] width 8 height 9
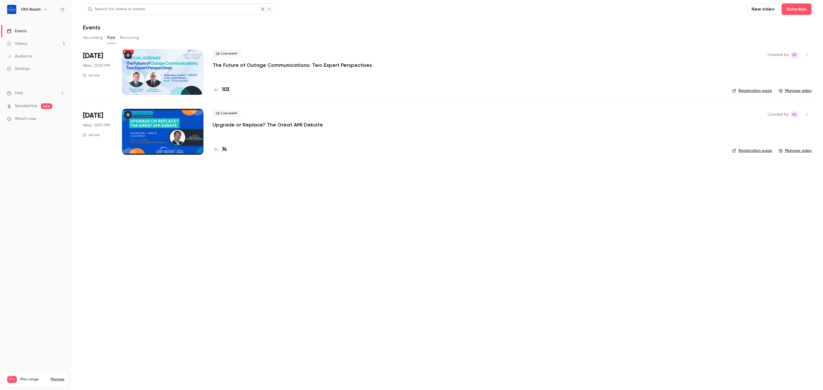
click at [98, 38] on button "Upcoming" at bounding box center [93, 37] width 20 height 9
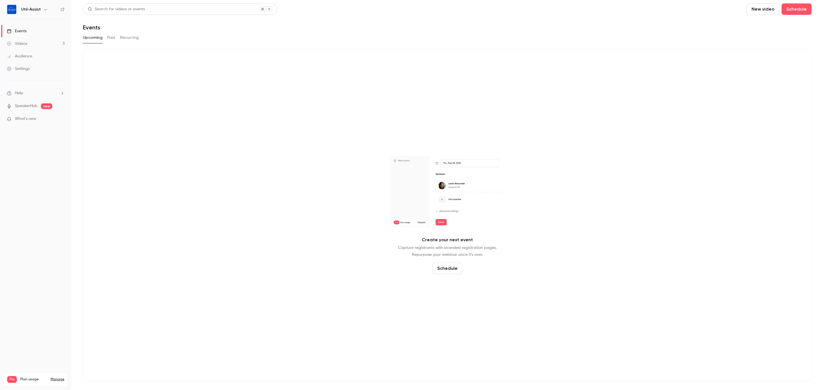
click at [34, 47] on link "Videos 3" at bounding box center [35, 43] width 71 height 13
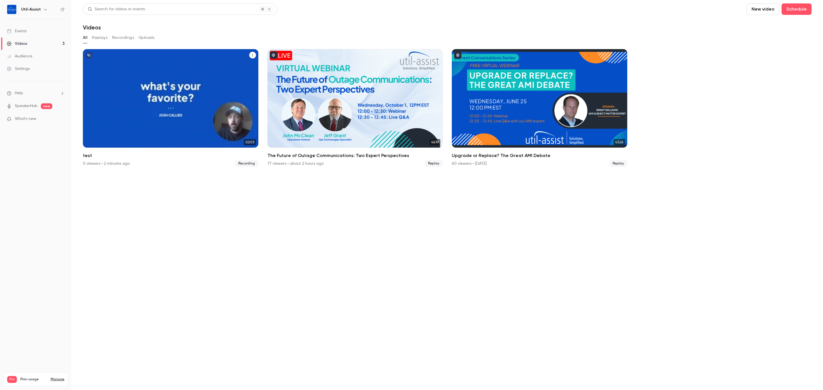
click at [190, 88] on div "Util-Assist [DATE] test" at bounding box center [170, 98] width 175 height 99
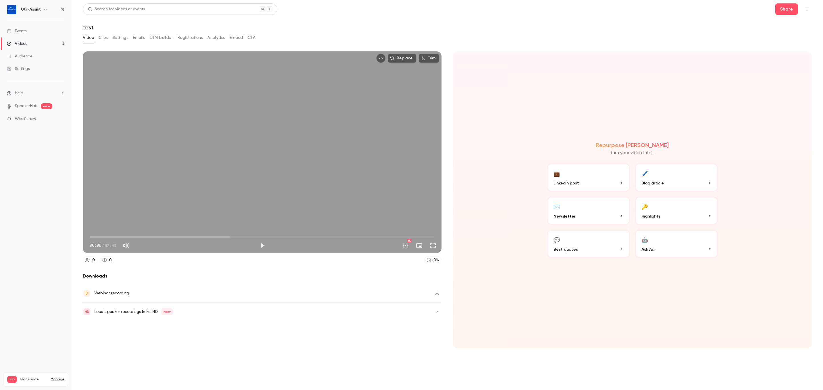
click at [326, 125] on icon "button" at bounding box center [436, 293] width 5 height 4
click at [153, 125] on div "Local speaker recordings in FullHD New" at bounding box center [133, 311] width 79 height 7
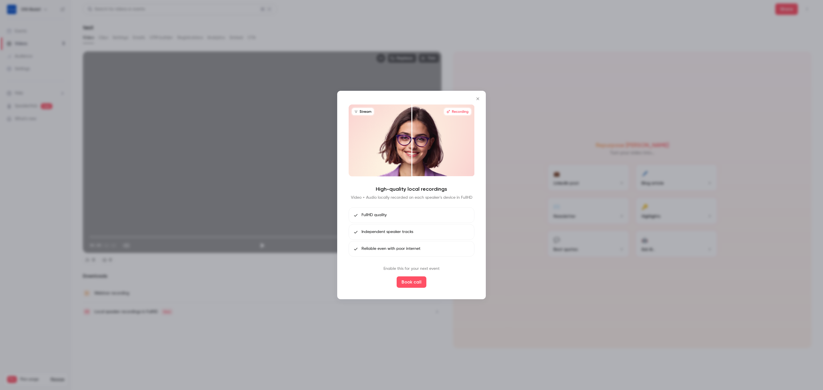
click at [326, 99] on icon "Close" at bounding box center [477, 98] width 3 height 3
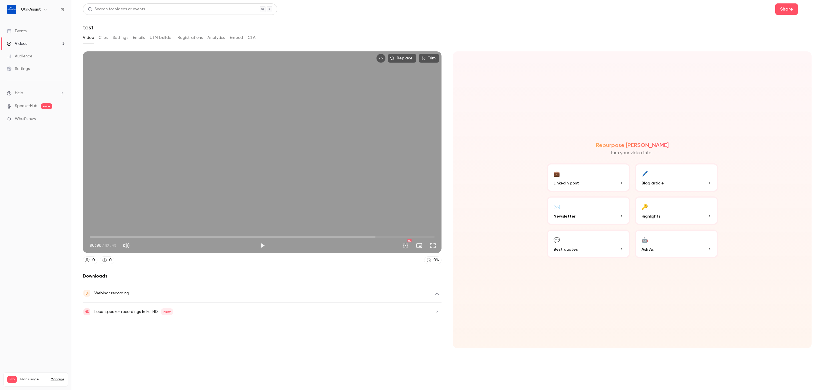
click at [326, 125] on button "button" at bounding box center [436, 293] width 9 height 9
drag, startPoint x: 18, startPoint y: 29, endPoint x: 21, endPoint y: 30, distance: 3.5
click at [18, 29] on div "Events" at bounding box center [17, 31] width 20 height 6
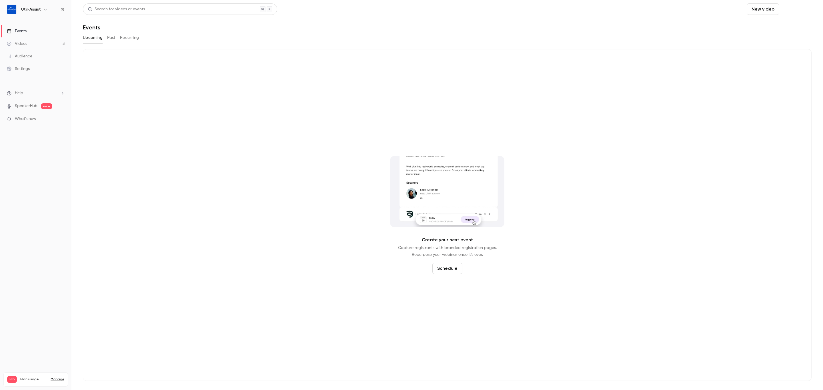
click at [326, 5] on button "Schedule" at bounding box center [796, 8] width 30 height 11
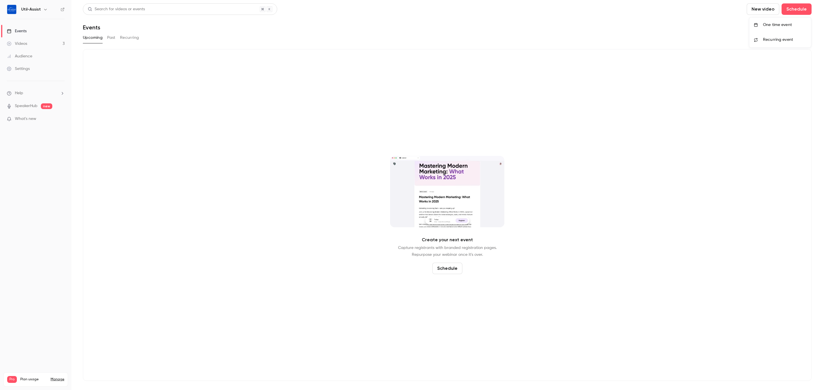
click at [326, 25] on div at bounding box center [757, 25] width 9 height 4
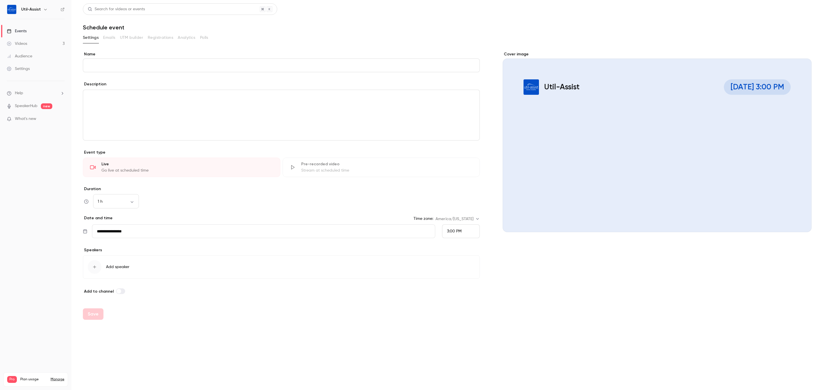
click at [326, 125] on div "Pre-recorded video Stream at scheduled time" at bounding box center [380, 167] width 197 height 19
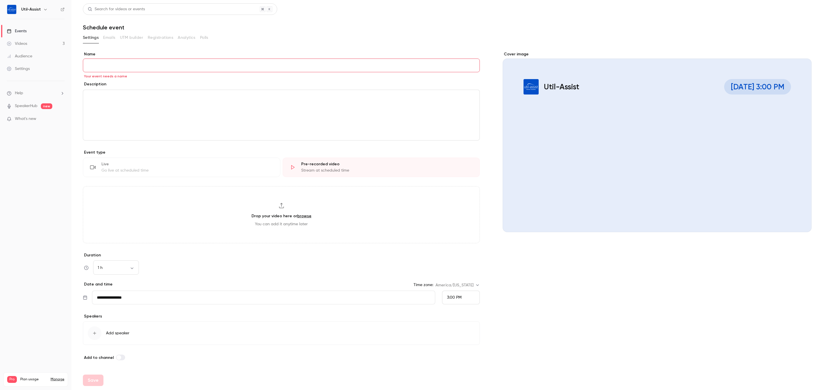
click at [283, 125] on span "You can add it anytime later" at bounding box center [281, 224] width 53 height 6
type input "**********"
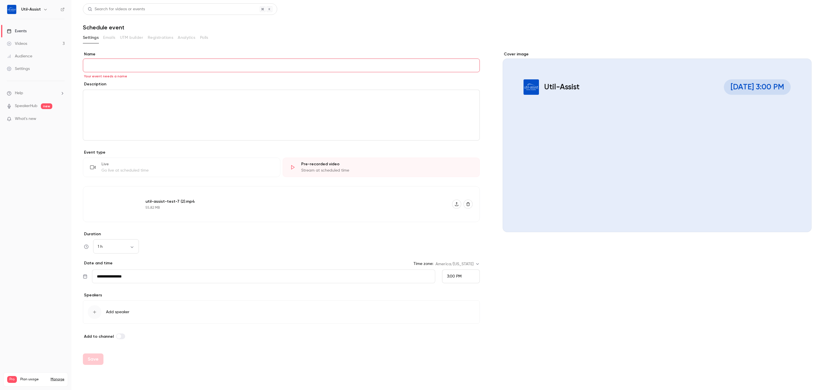
click at [142, 70] on input "Name" at bounding box center [281, 66] width 397 height 14
type input "**********"
click at [326, 125] on div "Cover image Util-Assist [DATE] 3:00 PM test_again" at bounding box center [656, 195] width 309 height 288
click at [233, 48] on section "**********" at bounding box center [447, 199] width 728 height 332
click at [94, 125] on button "Save" at bounding box center [93, 359] width 21 height 11
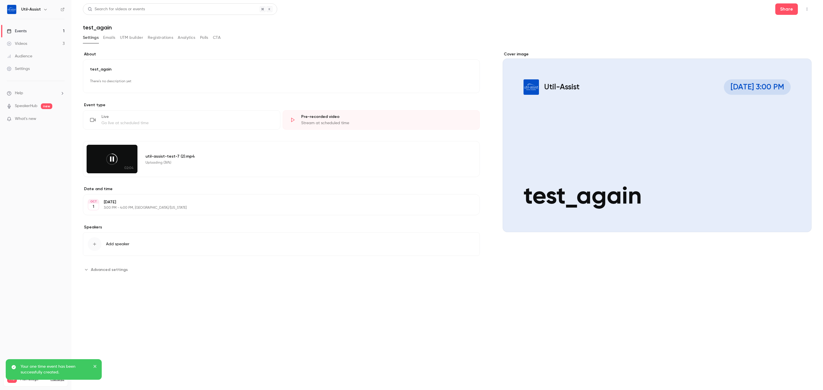
click at [34, 31] on link "Events 1" at bounding box center [35, 31] width 71 height 13
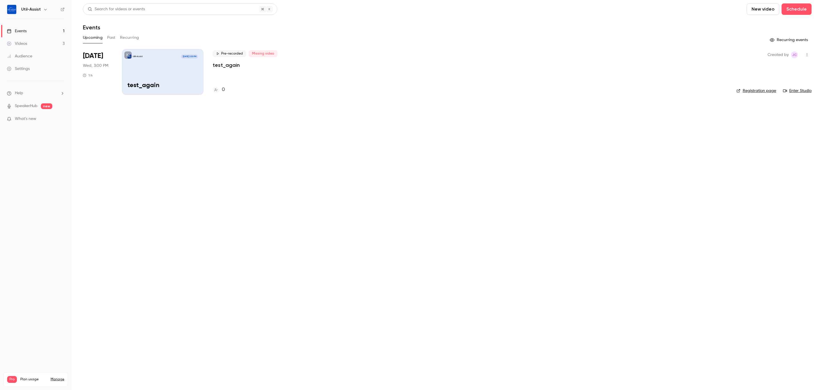
click at [326, 91] on link "Registration page" at bounding box center [756, 91] width 40 height 6
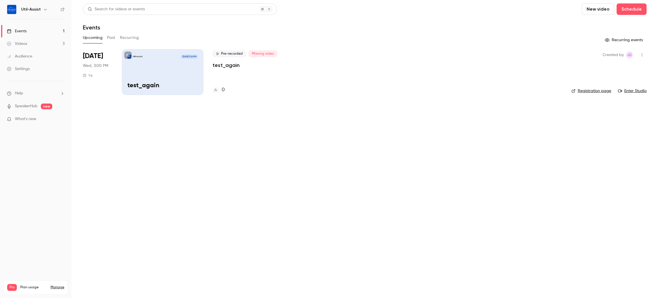
drag, startPoint x: 248, startPoint y: 149, endPoint x: 254, endPoint y: 149, distance: 6.6
click at [249, 125] on main "Search for videos or events New video Schedule Events Upcoming Past Recurring R…" at bounding box center [364, 149] width 587 height 298
click at [268, 54] on span "Missing video" at bounding box center [262, 53] width 29 height 7
click at [326, 91] on link "Enter Studio" at bounding box center [632, 91] width 29 height 6
click at [224, 62] on p "test_again" at bounding box center [225, 65] width 27 height 7
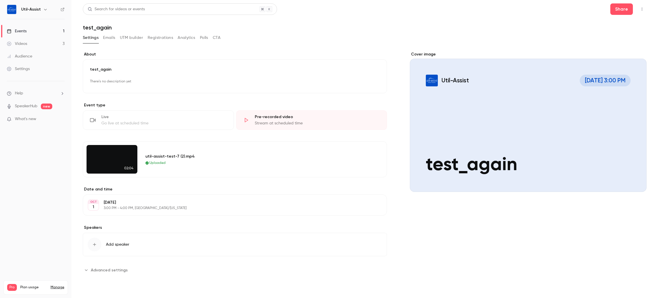
click at [212, 125] on div "util-assist-test-7 (2).mp4" at bounding box center [259, 156] width 228 height 6
click at [287, 124] on div "Stream at scheduled time" at bounding box center [317, 123] width 125 height 6
click at [275, 125] on div "util-assist-test-7 (2).mp4" at bounding box center [259, 156] width 228 height 6
click at [326, 23] on header "Search for videos or events Share test_again" at bounding box center [365, 16] width 564 height 27
drag, startPoint x: 45, startPoint y: 32, endPoint x: 48, endPoint y: 32, distance: 2.9
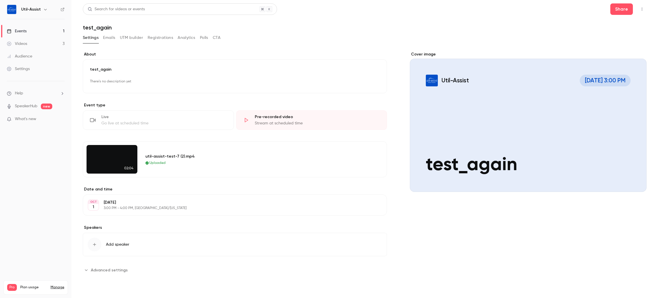
click at [45, 31] on link "Events 1" at bounding box center [35, 31] width 71 height 13
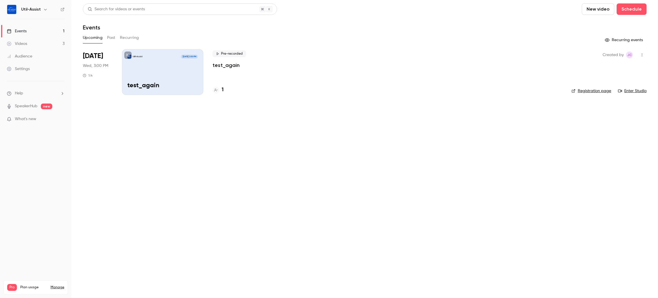
click at [326, 91] on link "Enter Studio" at bounding box center [632, 91] width 29 height 6
click at [247, 125] on main "Search for videos or events New video Schedule Events Upcoming Past Recurring R…" at bounding box center [364, 149] width 587 height 298
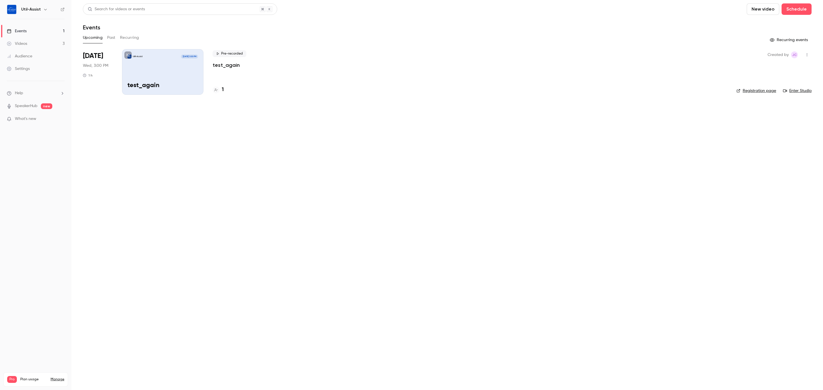
click at [265, 125] on main "Search for videos or events New video Schedule Events Upcoming Past Recurring R…" at bounding box center [446, 195] width 751 height 390
click at [326, 90] on link "Registration page" at bounding box center [756, 91] width 40 height 6
click at [111, 34] on button "Past" at bounding box center [111, 37] width 8 height 9
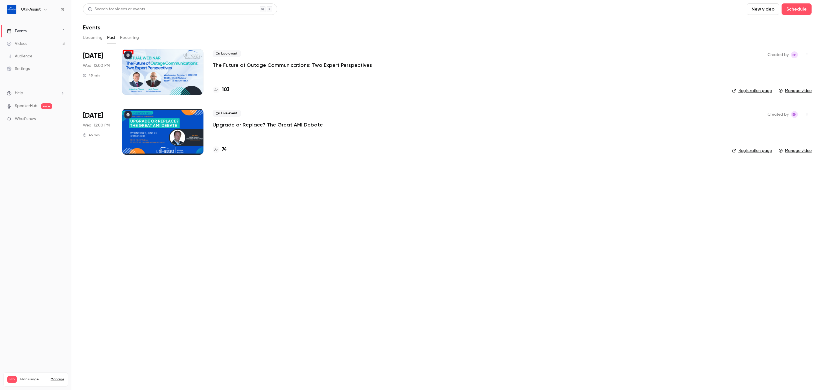
click at [130, 37] on button "Recurring" at bounding box center [129, 37] width 19 height 9
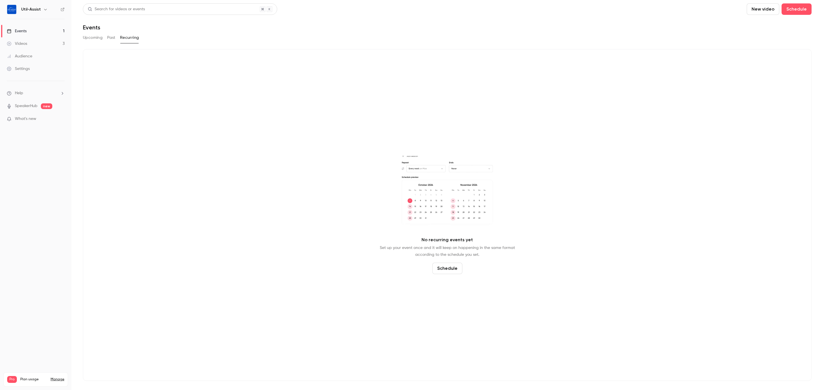
click at [112, 38] on button "Past" at bounding box center [111, 37] width 8 height 9
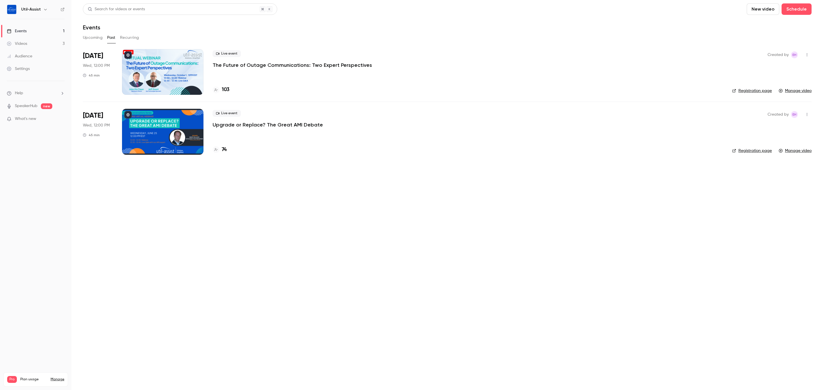
click at [96, 39] on button "Upcoming" at bounding box center [93, 37] width 20 height 9
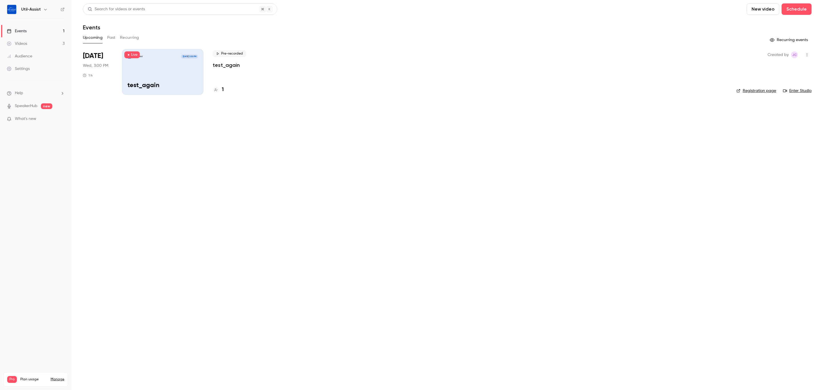
click at [26, 39] on link "Videos 3" at bounding box center [35, 43] width 71 height 13
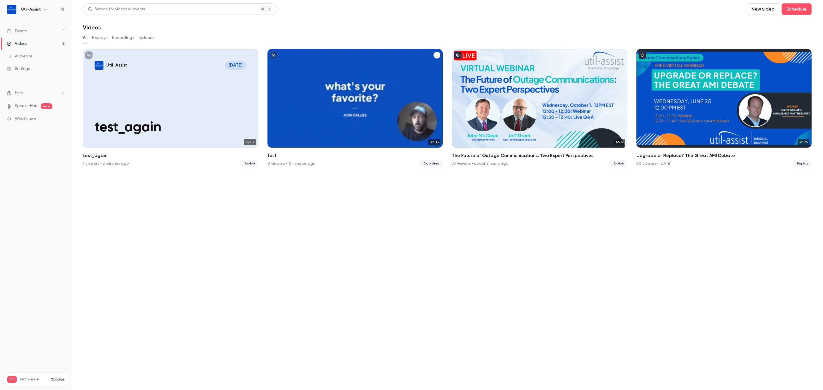
click at [326, 56] on button "test" at bounding box center [436, 55] width 7 height 7
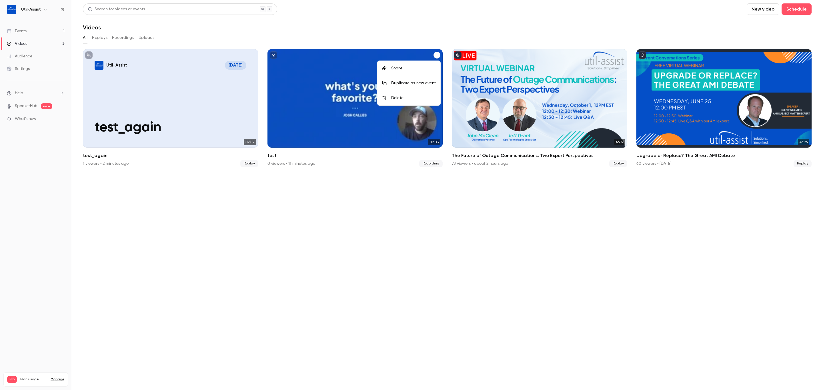
click at [326, 99] on div "Delete" at bounding box center [413, 98] width 45 height 6
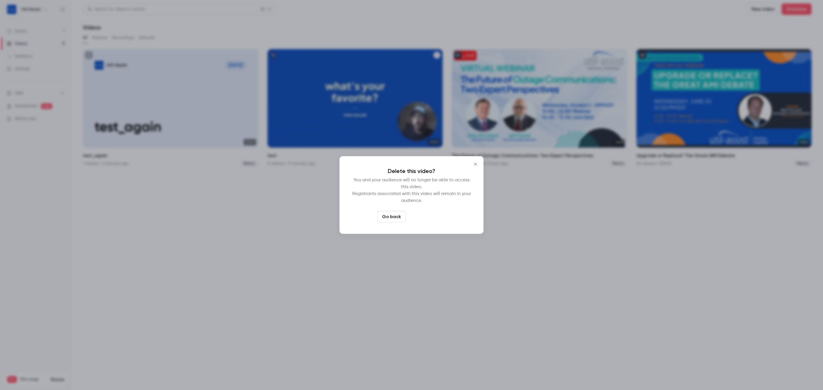
click at [326, 125] on button "Delete video" at bounding box center [427, 216] width 38 height 11
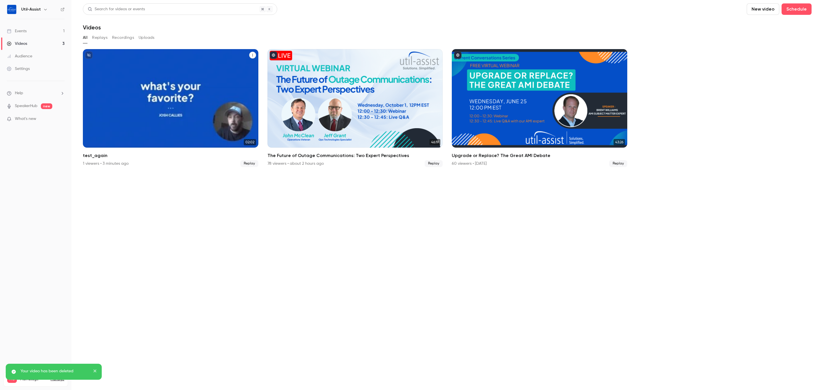
click at [251, 55] on icon "test_again" at bounding box center [252, 54] width 3 height 3
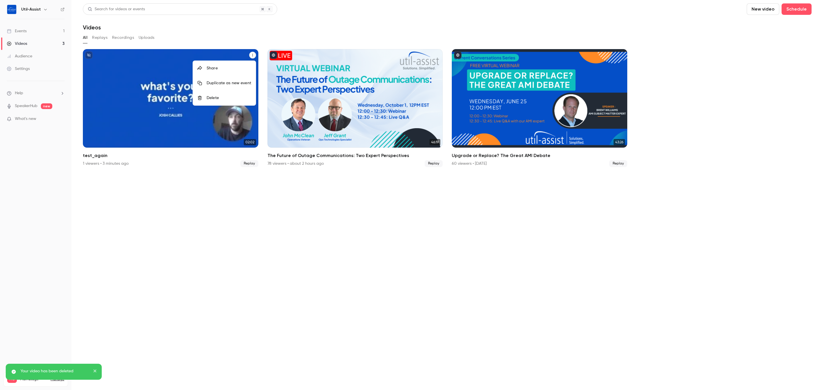
click at [208, 98] on div "Delete" at bounding box center [228, 98] width 45 height 6
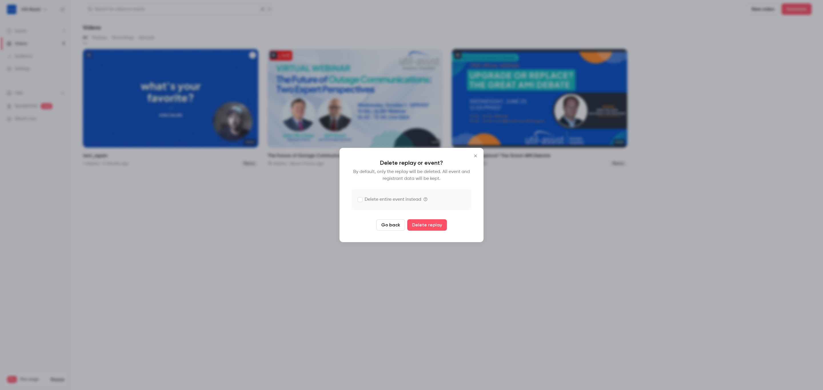
click at [326, 125] on label "Delete entire event instead" at bounding box center [389, 199] width 63 height 7
click at [326, 125] on button "Delete replay and event" at bounding box center [426, 224] width 63 height 11
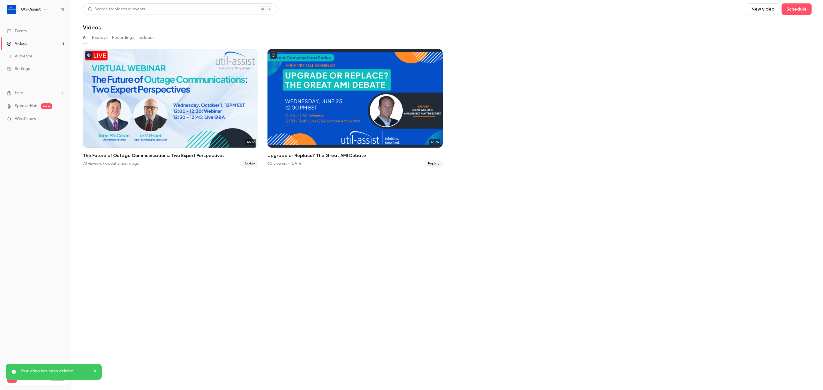
click at [99, 37] on button "Replays" at bounding box center [99, 37] width 15 height 9
click at [116, 36] on button "Recordings" at bounding box center [123, 37] width 22 height 9
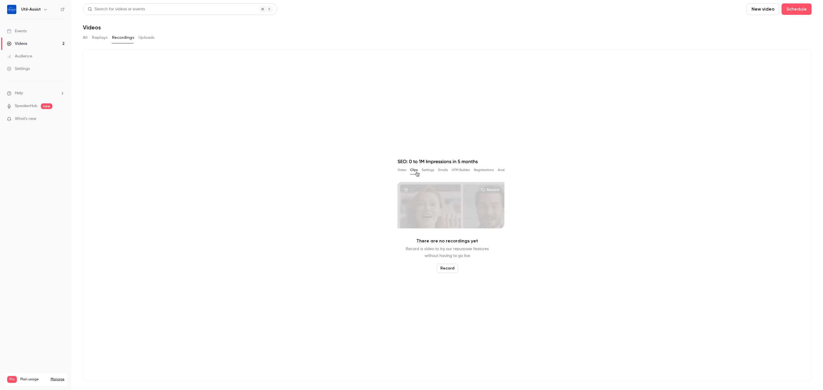
click at [150, 36] on button "Uploads" at bounding box center [147, 37] width 16 height 9
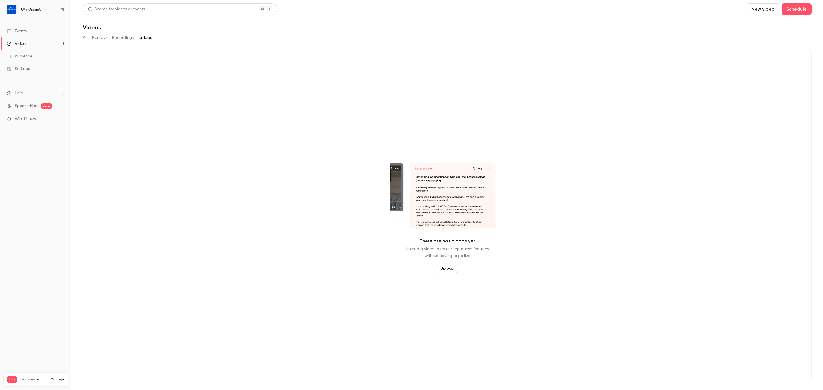
click at [89, 40] on div "All Replays Recordings Uploads" at bounding box center [447, 37] width 728 height 9
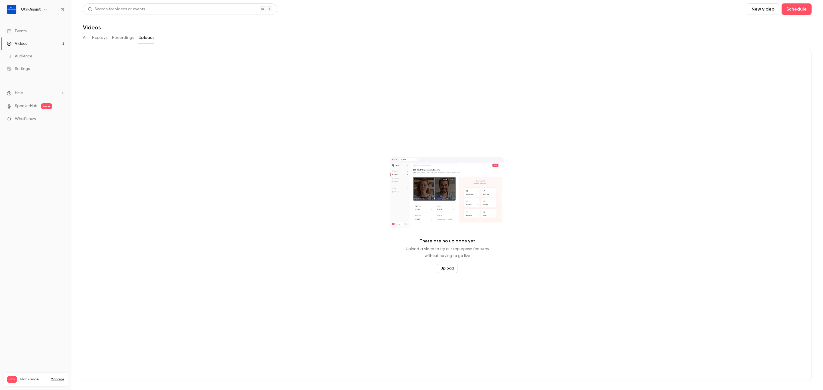
click at [88, 37] on div "All Replays Recordings Uploads" at bounding box center [447, 37] width 728 height 9
click at [85, 37] on button "All" at bounding box center [85, 37] width 5 height 9
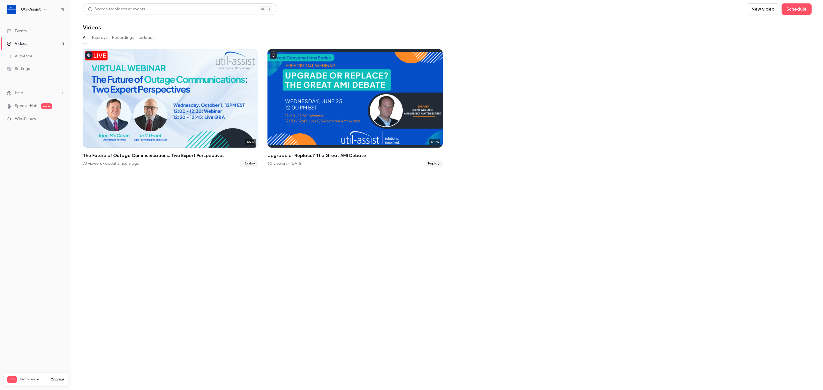
click at [29, 33] on link "Events" at bounding box center [35, 31] width 71 height 13
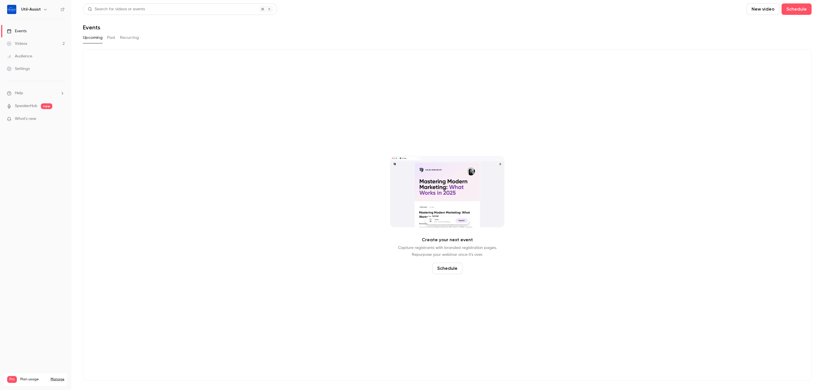
click at [113, 36] on button "Past" at bounding box center [111, 37] width 8 height 9
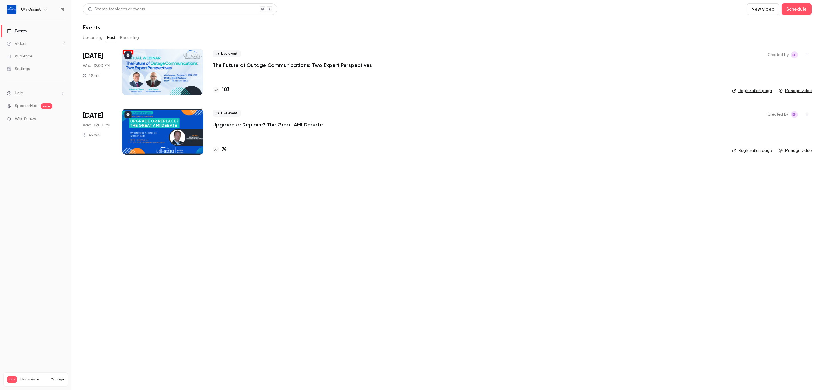
click at [129, 38] on button "Recurring" at bounding box center [129, 37] width 19 height 9
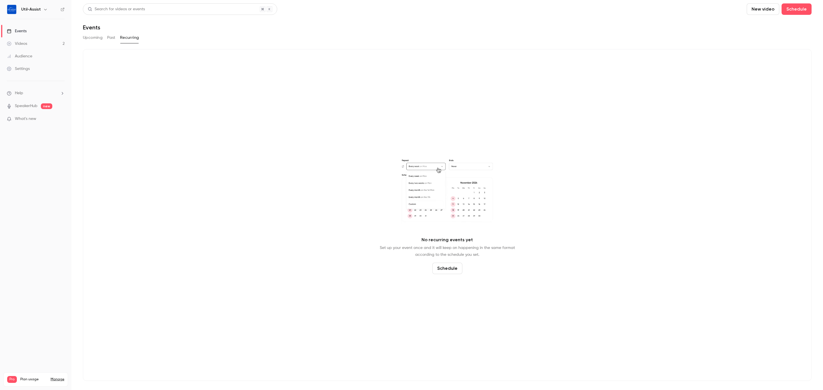
click at [90, 40] on button "Upcoming" at bounding box center [93, 37] width 20 height 9
click at [23, 55] on div "Audience" at bounding box center [19, 56] width 25 height 6
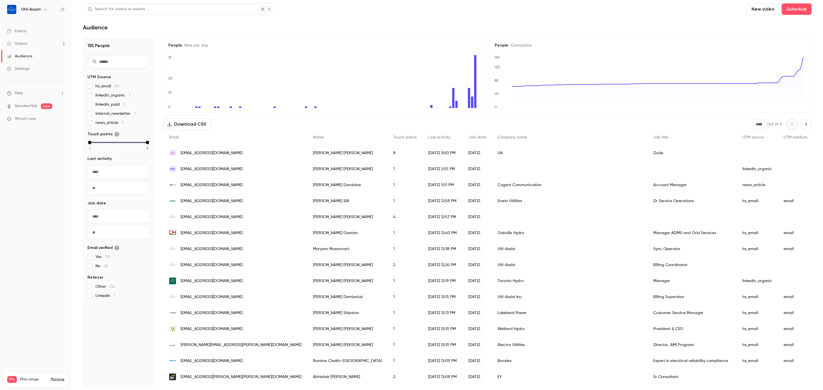
click at [27, 40] on link "Videos 2" at bounding box center [35, 43] width 71 height 13
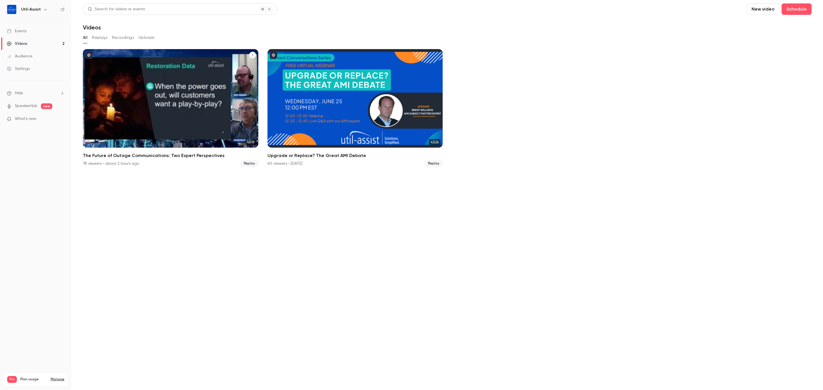
click at [164, 125] on h2 "The Future of Outage Communications: Two Expert Perspectives" at bounding box center [170, 155] width 175 height 7
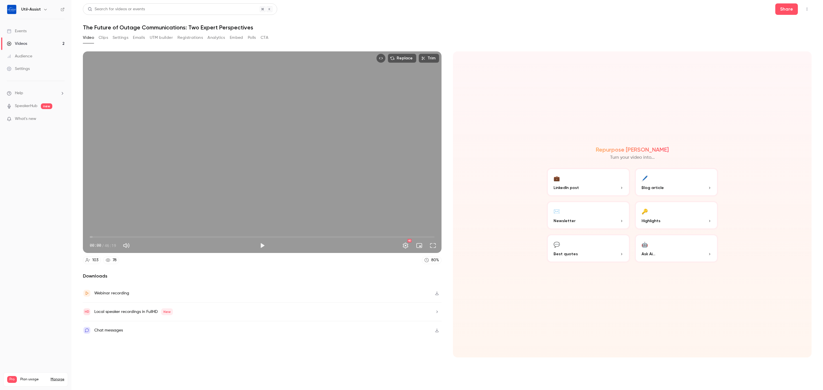
click at [186, 36] on button "Registrations" at bounding box center [189, 37] width 25 height 9
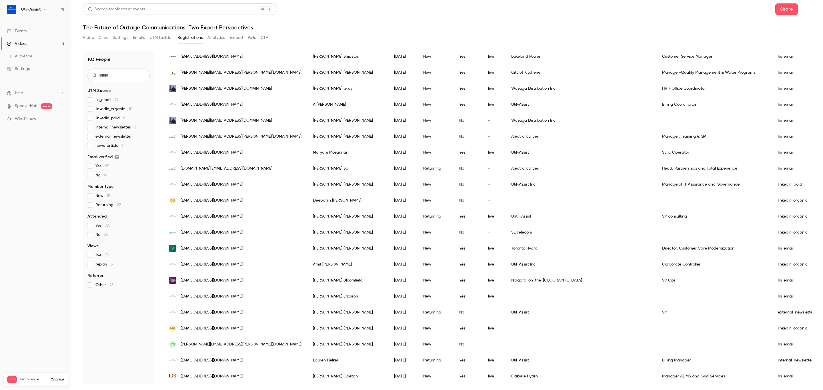
click at [29, 28] on link "Events" at bounding box center [35, 31] width 71 height 13
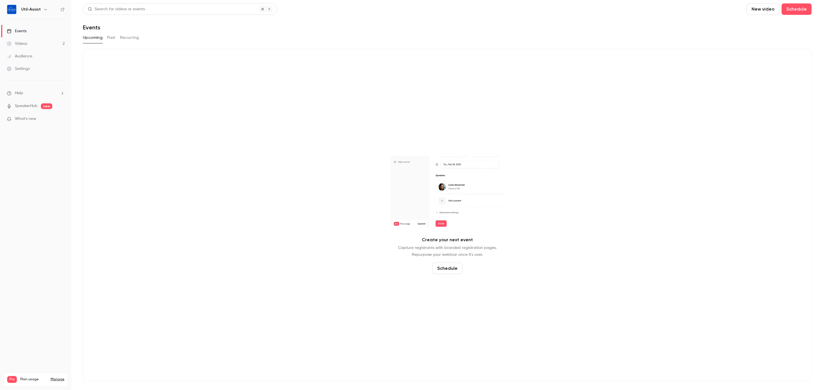
click at [111, 35] on button "Past" at bounding box center [111, 37] width 8 height 9
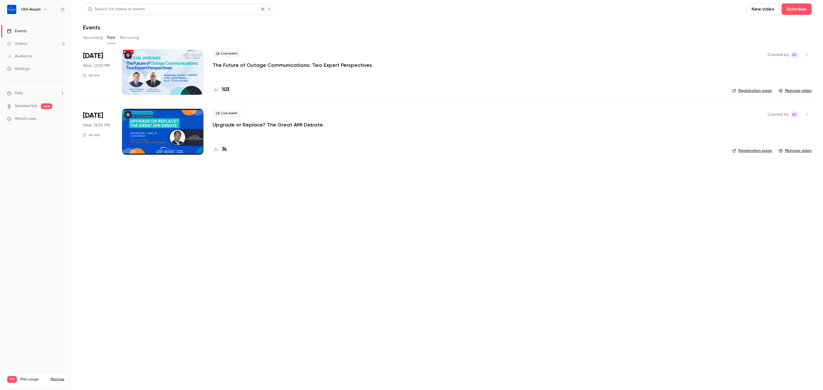
click at [129, 37] on button "Recurring" at bounding box center [129, 37] width 19 height 9
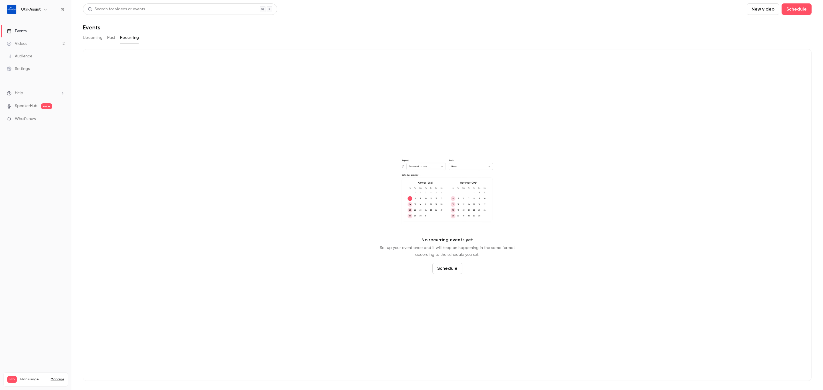
click at [114, 36] on button "Past" at bounding box center [111, 37] width 8 height 9
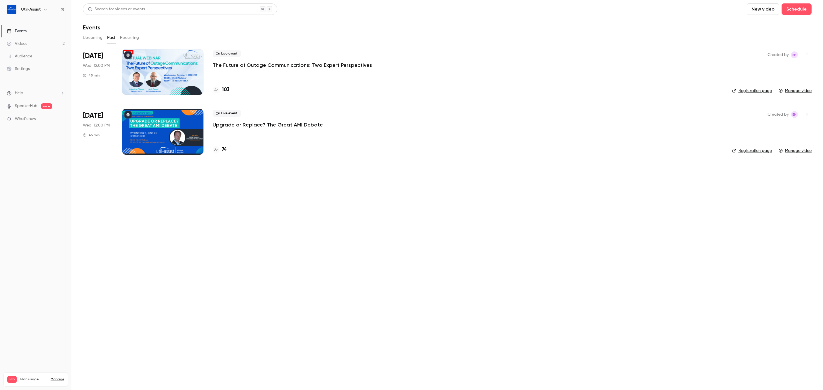
click at [97, 37] on button "Upcoming" at bounding box center [93, 37] width 20 height 9
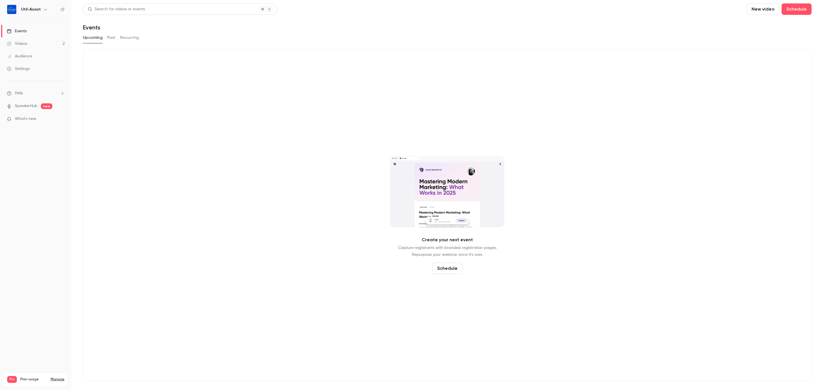
click at [38, 44] on link "Videos 2" at bounding box center [35, 43] width 71 height 13
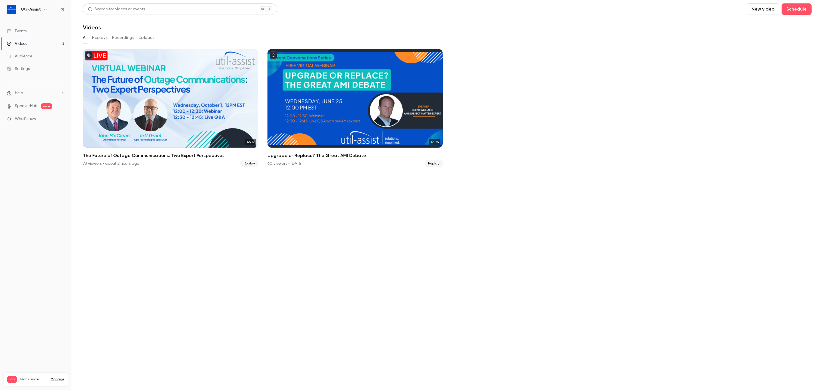
click at [10, 57] on icon at bounding box center [9, 56] width 3 height 3
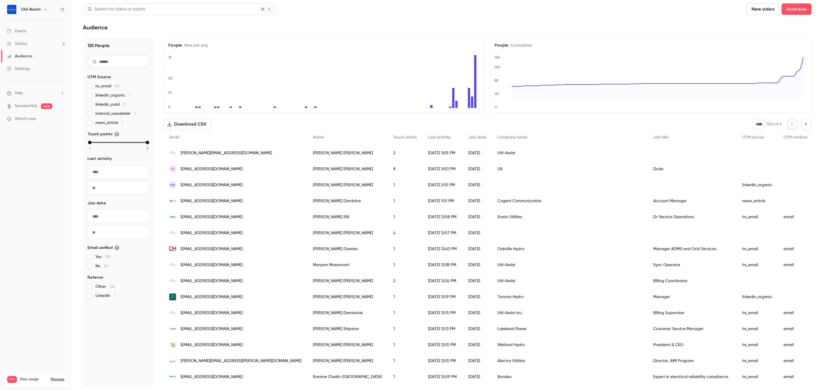
click at [153, 125] on div "155 People UTM Source hs_email 90 linkedin_organic 7 linkedin_paid 5 internal_n…" at bounding box center [118, 212] width 71 height 349
click at [25, 121] on span "What's new" at bounding box center [25, 119] width 21 height 6
click at [262, 25] on div at bounding box center [411, 195] width 823 height 390
drag, startPoint x: 29, startPoint y: 43, endPoint x: 32, endPoint y: 43, distance: 3.2
click at [29, 43] on link "Videos 2" at bounding box center [35, 43] width 71 height 13
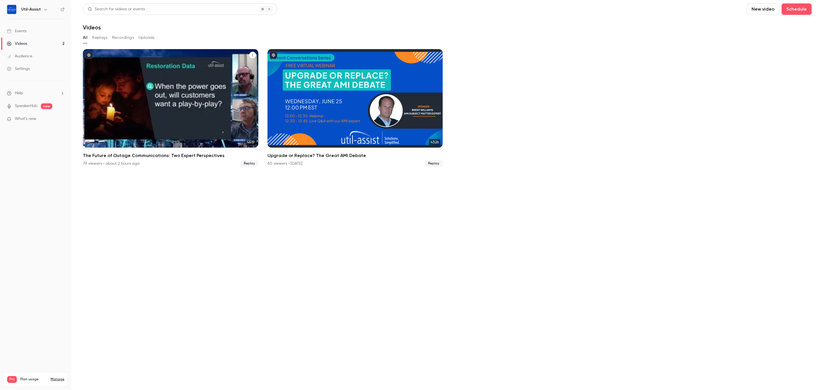
click at [158, 66] on div "The Future of Outage Communications: Two Expert Perspectives" at bounding box center [170, 98] width 175 height 99
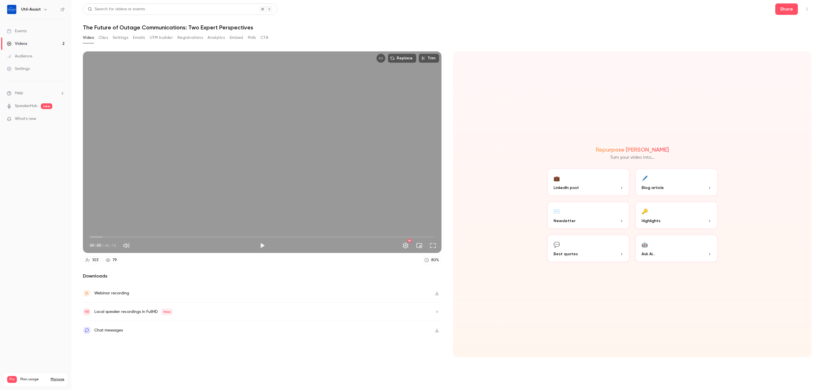
click at [105, 38] on button "Clips" at bounding box center [103, 37] width 9 height 9
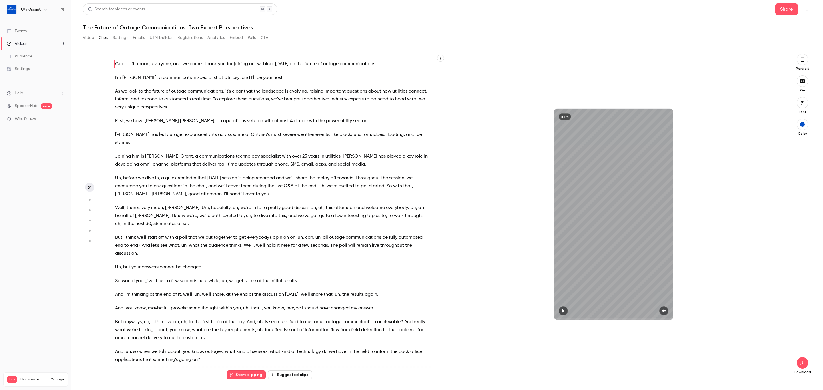
click at [118, 36] on button "Settings" at bounding box center [121, 37] width 16 height 9
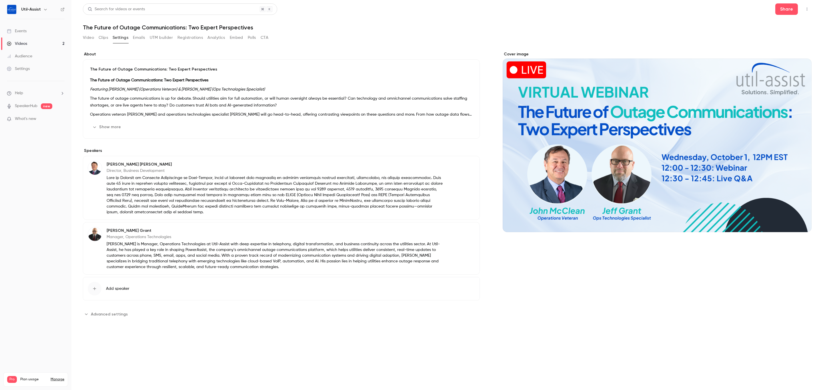
click at [136, 37] on button "Emails" at bounding box center [139, 37] width 12 height 9
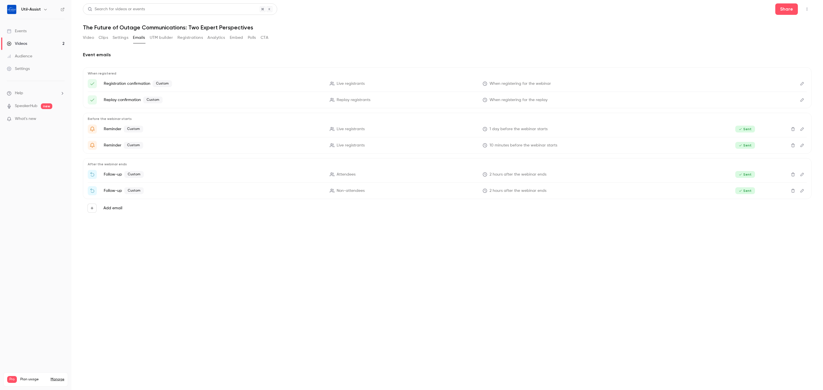
click at [155, 38] on button "UTM builder" at bounding box center [161, 37] width 23 height 9
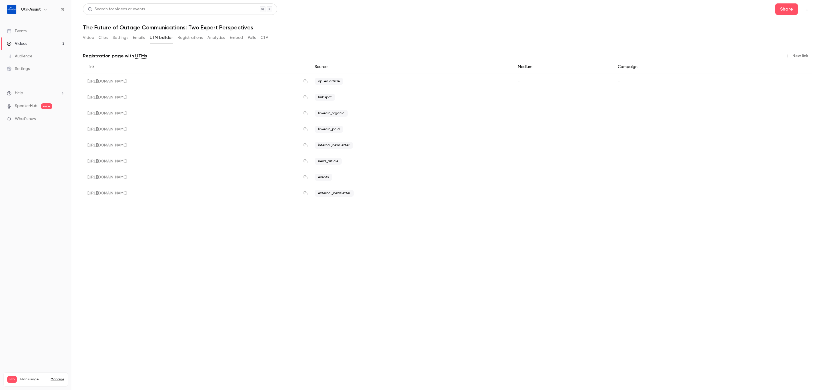
click at [185, 38] on button "Registrations" at bounding box center [189, 37] width 25 height 9
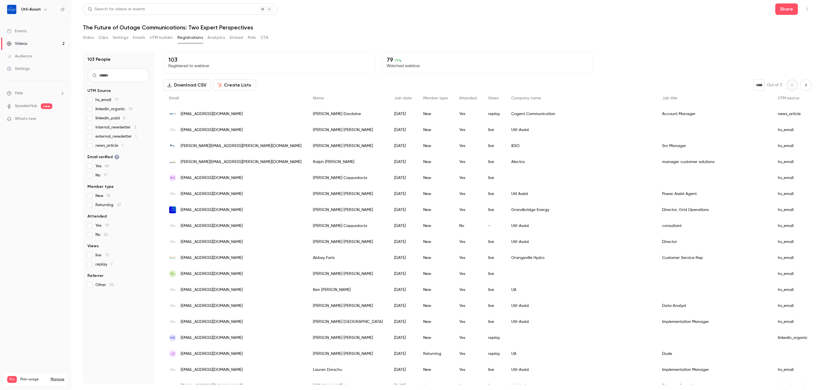
click at [166, 35] on button "UTM builder" at bounding box center [161, 37] width 23 height 9
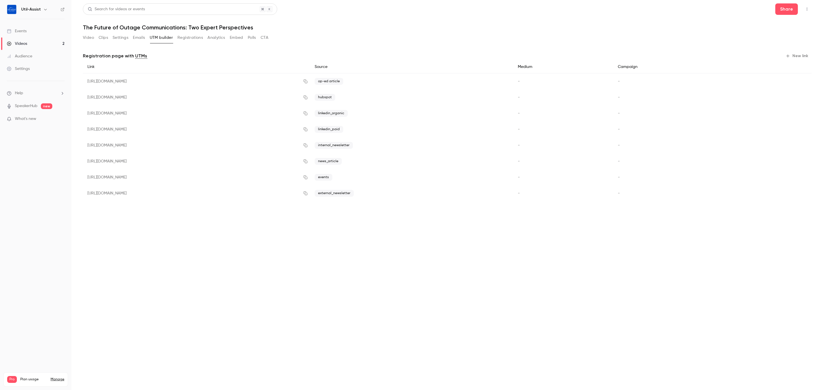
click at [200, 40] on button "Registrations" at bounding box center [189, 37] width 25 height 9
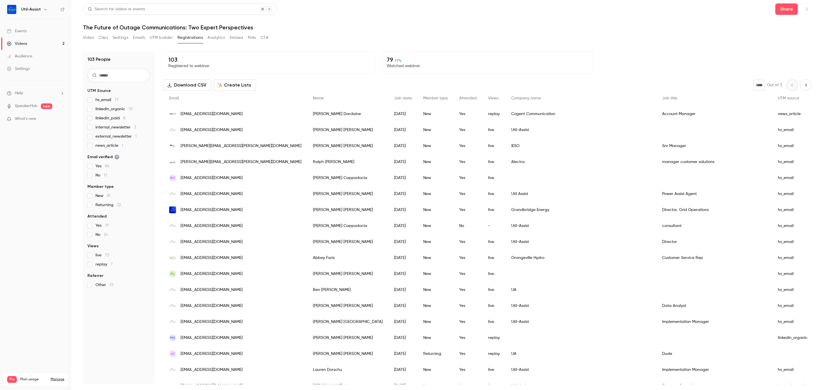
click at [86, 39] on button "Video" at bounding box center [88, 37] width 11 height 9
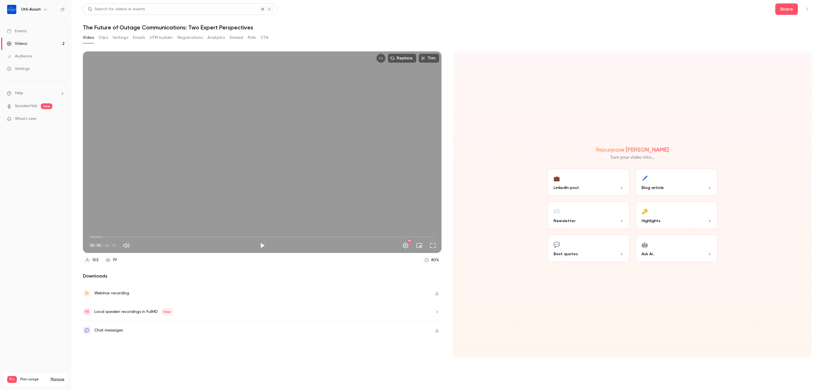
click at [326, 125] on button "💬 Best quotes" at bounding box center [587, 248] width 83 height 29
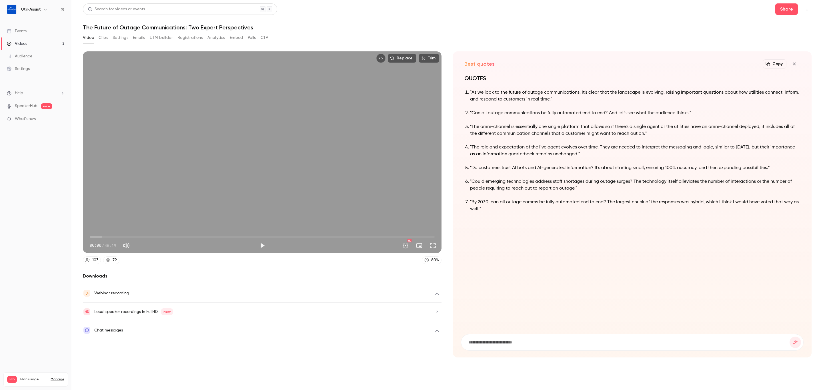
click at [326, 65] on icon "button" at bounding box center [794, 64] width 7 height 5
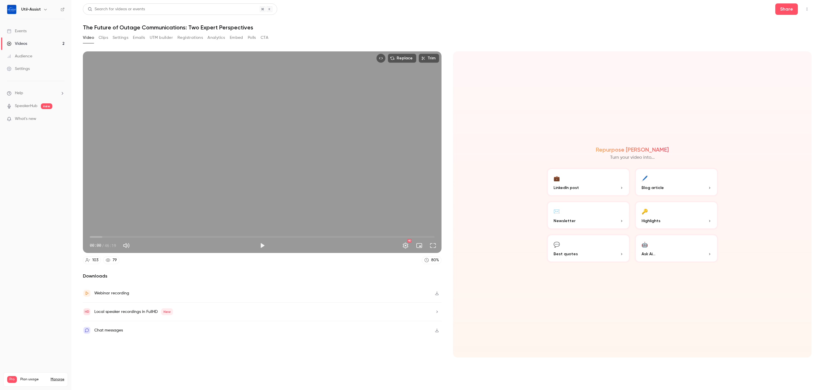
click at [326, 125] on button "🔑 Highlights" at bounding box center [675, 215] width 83 height 29
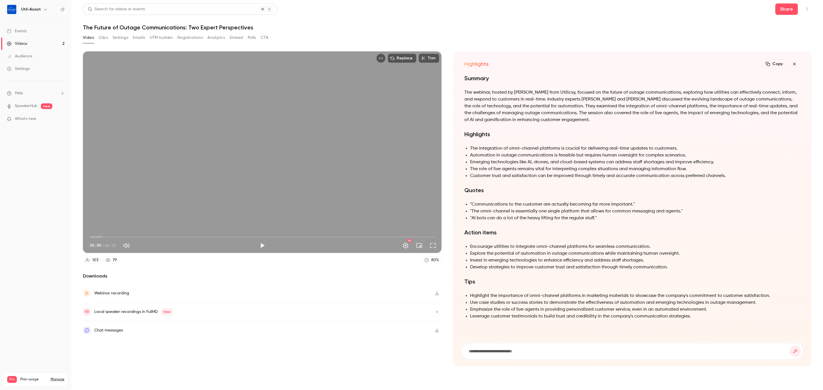
click at [326, 35] on div "Video Clips Settings Emails UTM builder Registrations Analytics Embed Polls CTA" at bounding box center [447, 38] width 728 height 11
click at [326, 62] on icon "button" at bounding box center [794, 64] width 7 height 5
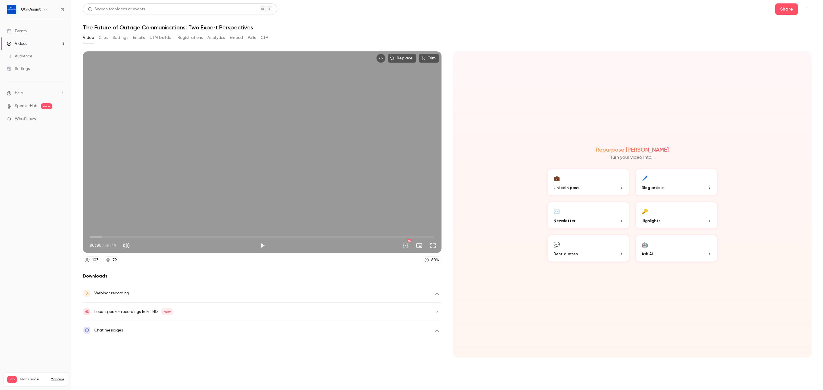
click at [25, 35] on link "Events" at bounding box center [35, 31] width 71 height 13
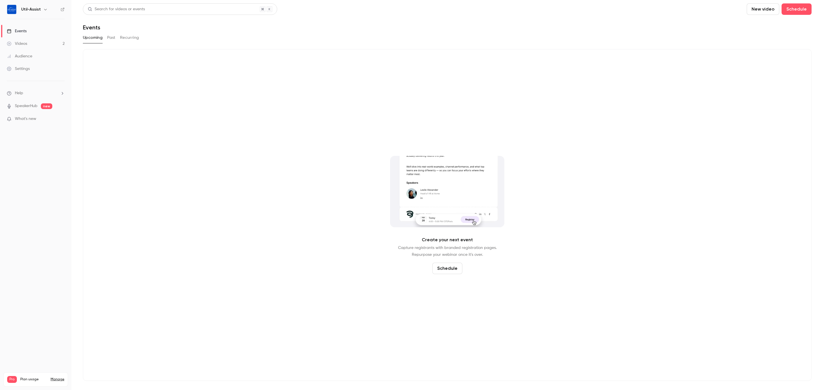
click at [111, 43] on div "Upcoming Past Recurring" at bounding box center [447, 38] width 728 height 11
click at [113, 39] on button "Past" at bounding box center [111, 37] width 8 height 9
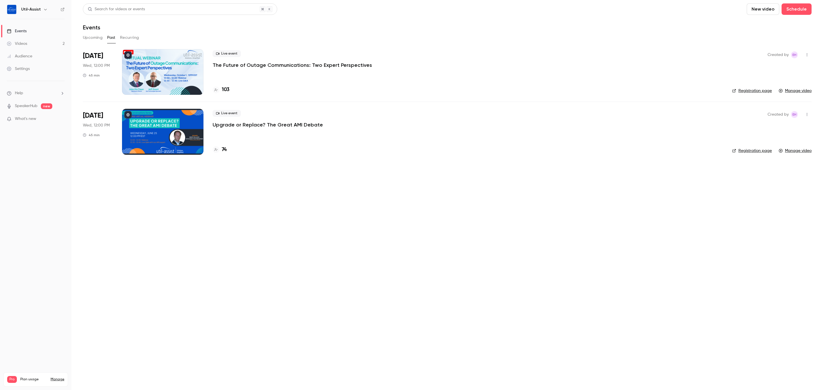
click at [124, 38] on button "Recurring" at bounding box center [129, 37] width 19 height 9
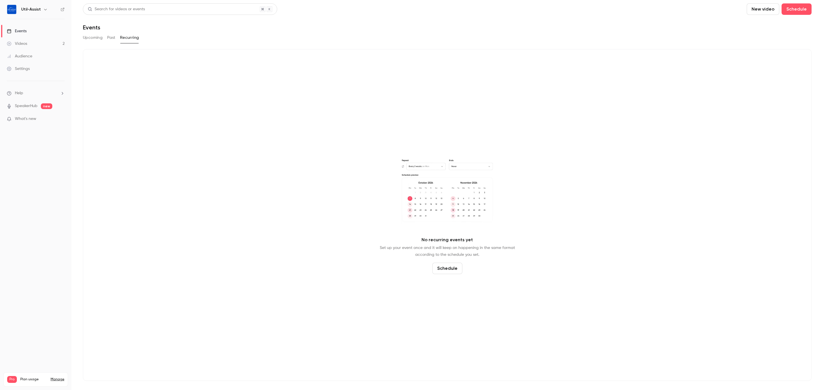
click at [98, 35] on button "Upcoming" at bounding box center [93, 37] width 20 height 9
click at [19, 39] on link "Videos 2" at bounding box center [35, 43] width 71 height 13
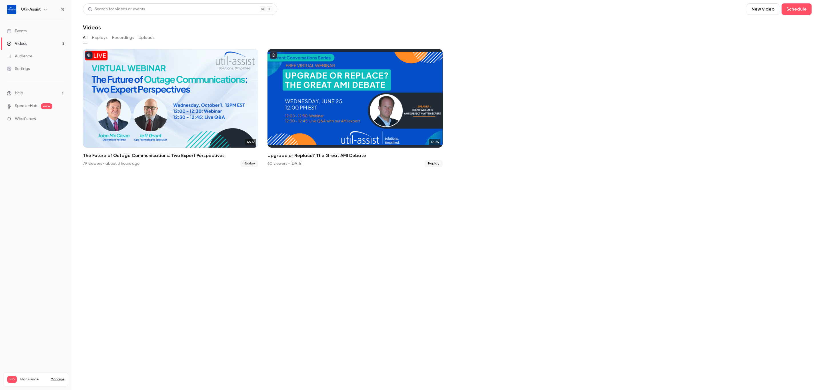
click at [21, 30] on div "Events" at bounding box center [17, 31] width 20 height 6
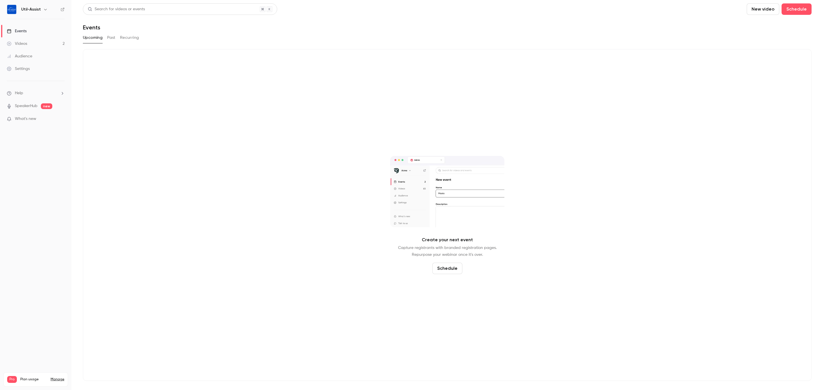
click at [24, 46] on div "Videos" at bounding box center [17, 44] width 20 height 6
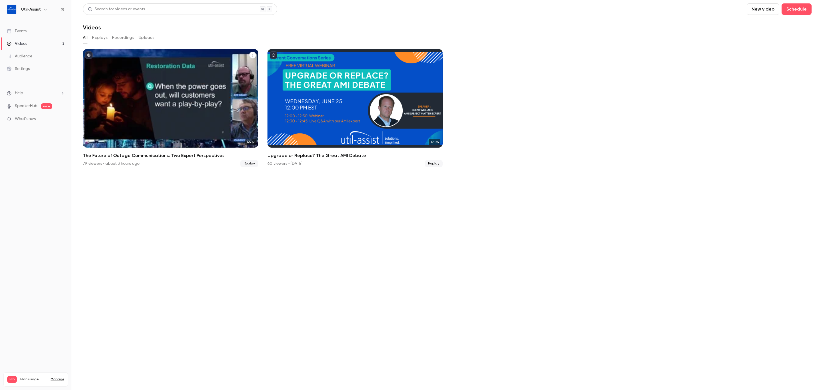
click at [147, 71] on div "The Future of Outage Communications: Two Expert Perspectives" at bounding box center [170, 98] width 175 height 99
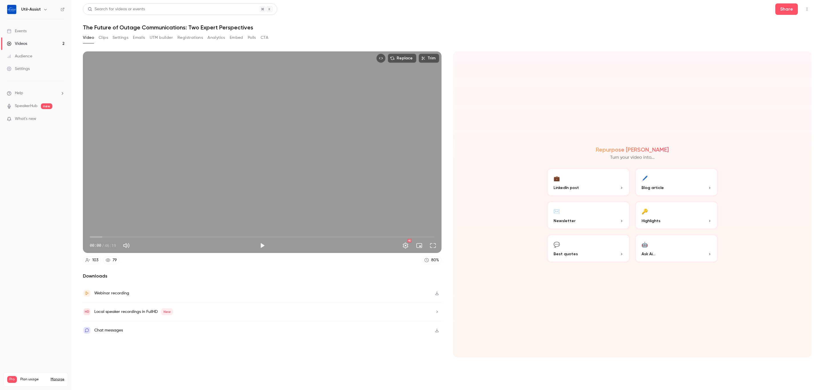
click at [192, 35] on button "Registrations" at bounding box center [189, 37] width 25 height 9
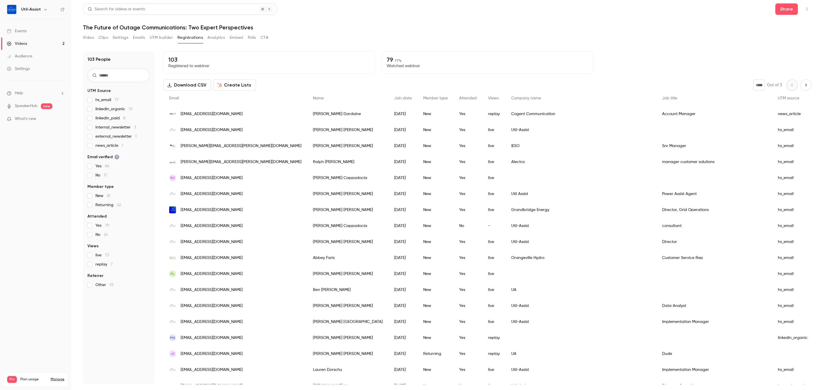
click at [217, 33] on button "Analytics" at bounding box center [216, 37] width 18 height 9
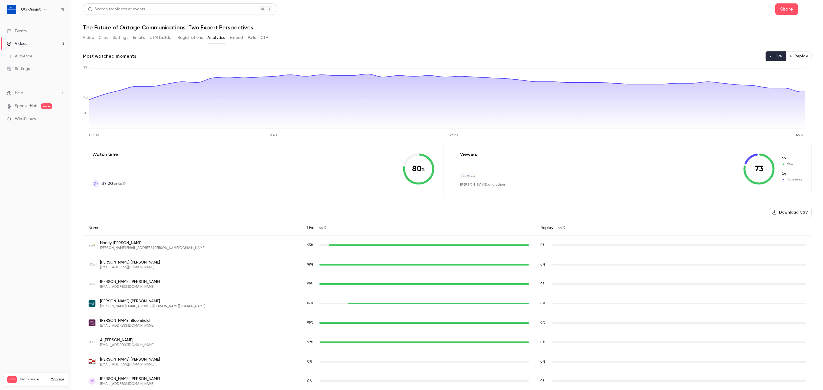
click at [326, 56] on button "Replay" at bounding box center [798, 56] width 26 height 10
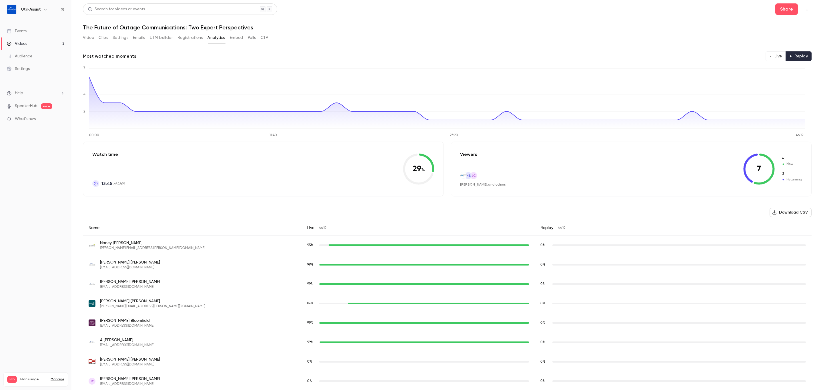
click at [326, 57] on icon "button" at bounding box center [770, 56] width 3 height 3
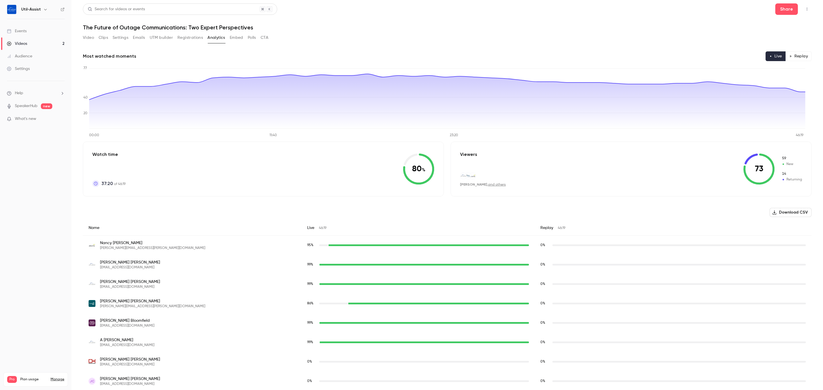
click at [197, 39] on button "Registrations" at bounding box center [189, 37] width 25 height 9
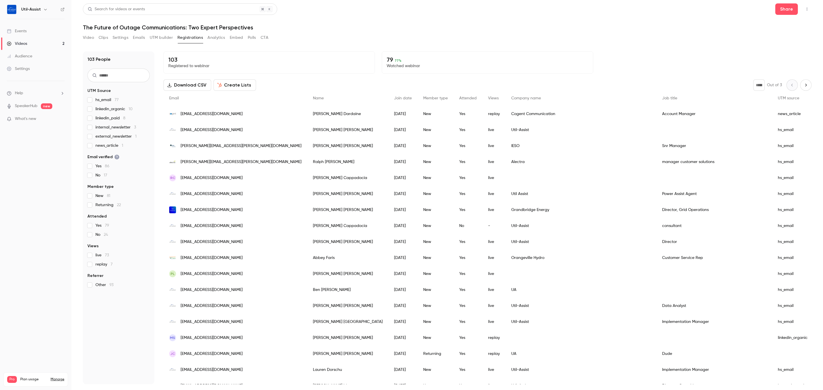
click at [164, 41] on button "UTM builder" at bounding box center [161, 37] width 23 height 9
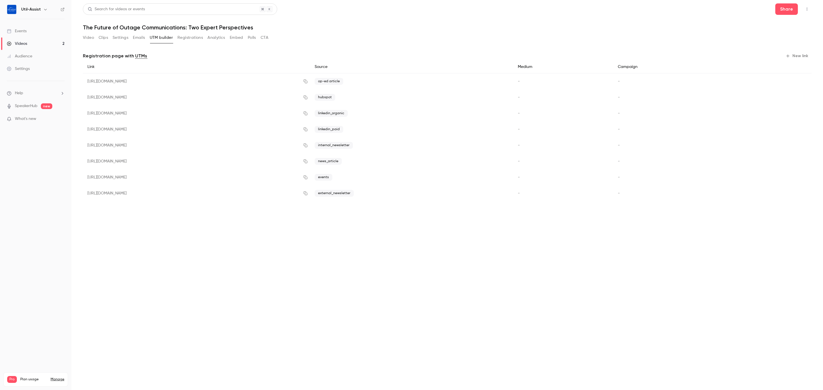
click at [139, 39] on button "Emails" at bounding box center [139, 37] width 12 height 9
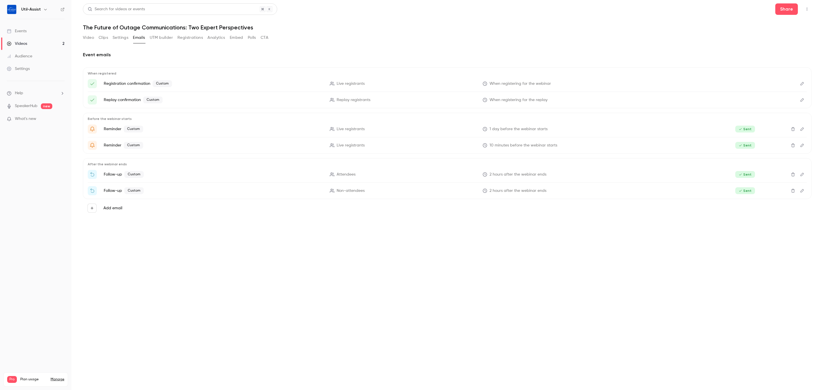
click at [122, 39] on button "Settings" at bounding box center [121, 37] width 16 height 9
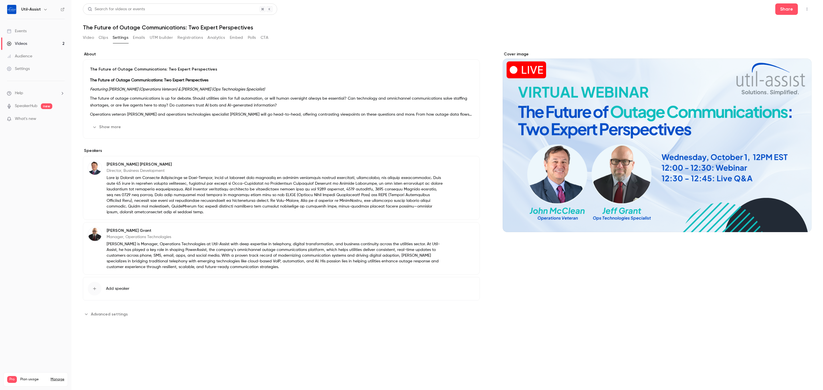
click at [101, 40] on button "Clips" at bounding box center [103, 37] width 9 height 9
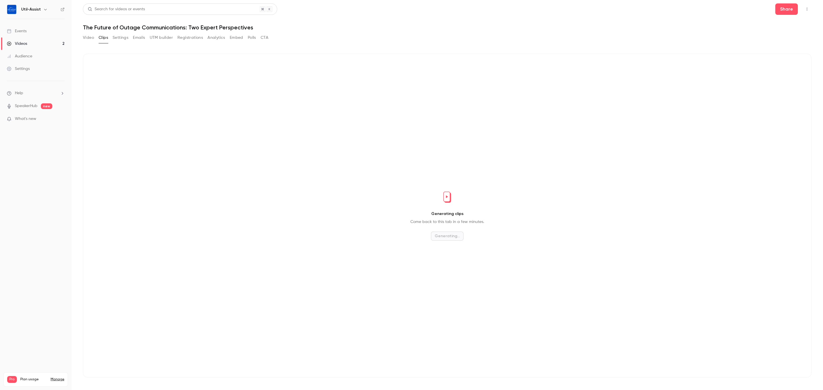
click at [89, 40] on button "Video" at bounding box center [88, 37] width 11 height 9
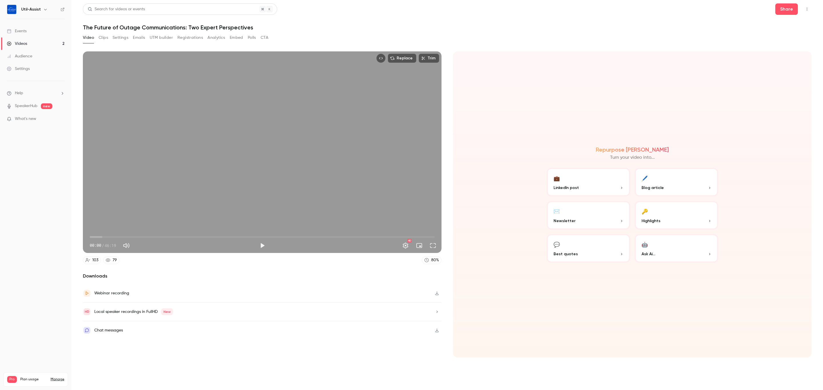
click at [253, 37] on button "Polls" at bounding box center [252, 37] width 8 height 9
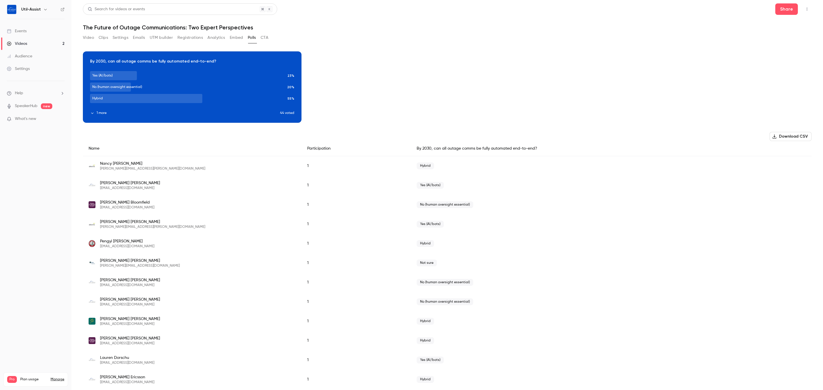
click at [214, 36] on button "Analytics" at bounding box center [216, 37] width 18 height 9
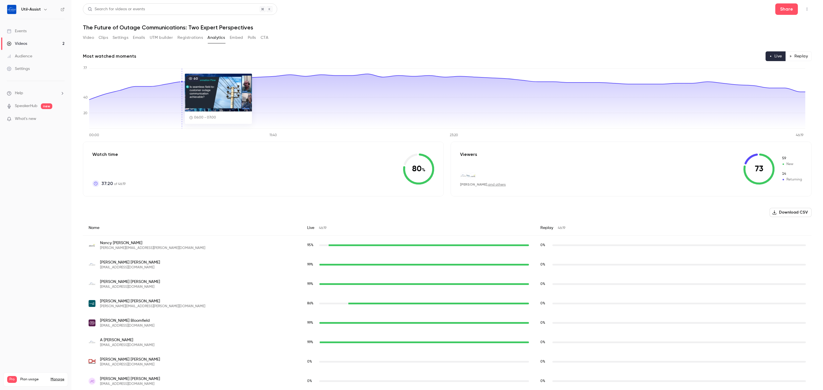
drag, startPoint x: 353, startPoint y: 215, endPoint x: 357, endPoint y: 211, distance: 5.3
click at [188, 37] on button "Registrations" at bounding box center [189, 37] width 25 height 9
